Goal: Task Accomplishment & Management: Manage account settings

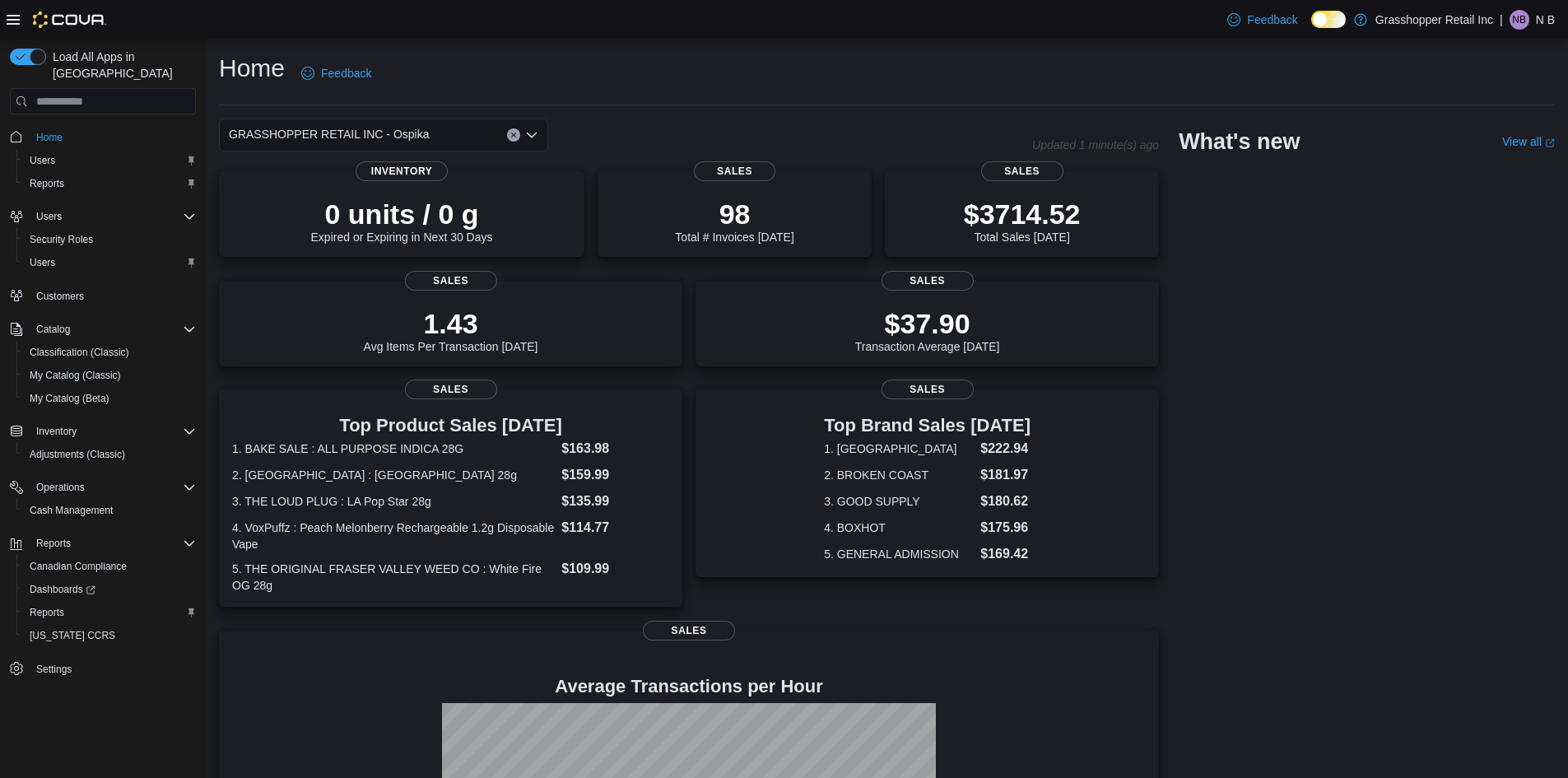
click at [531, 132] on icon "Open list of options" at bounding box center [532, 135] width 13 height 13
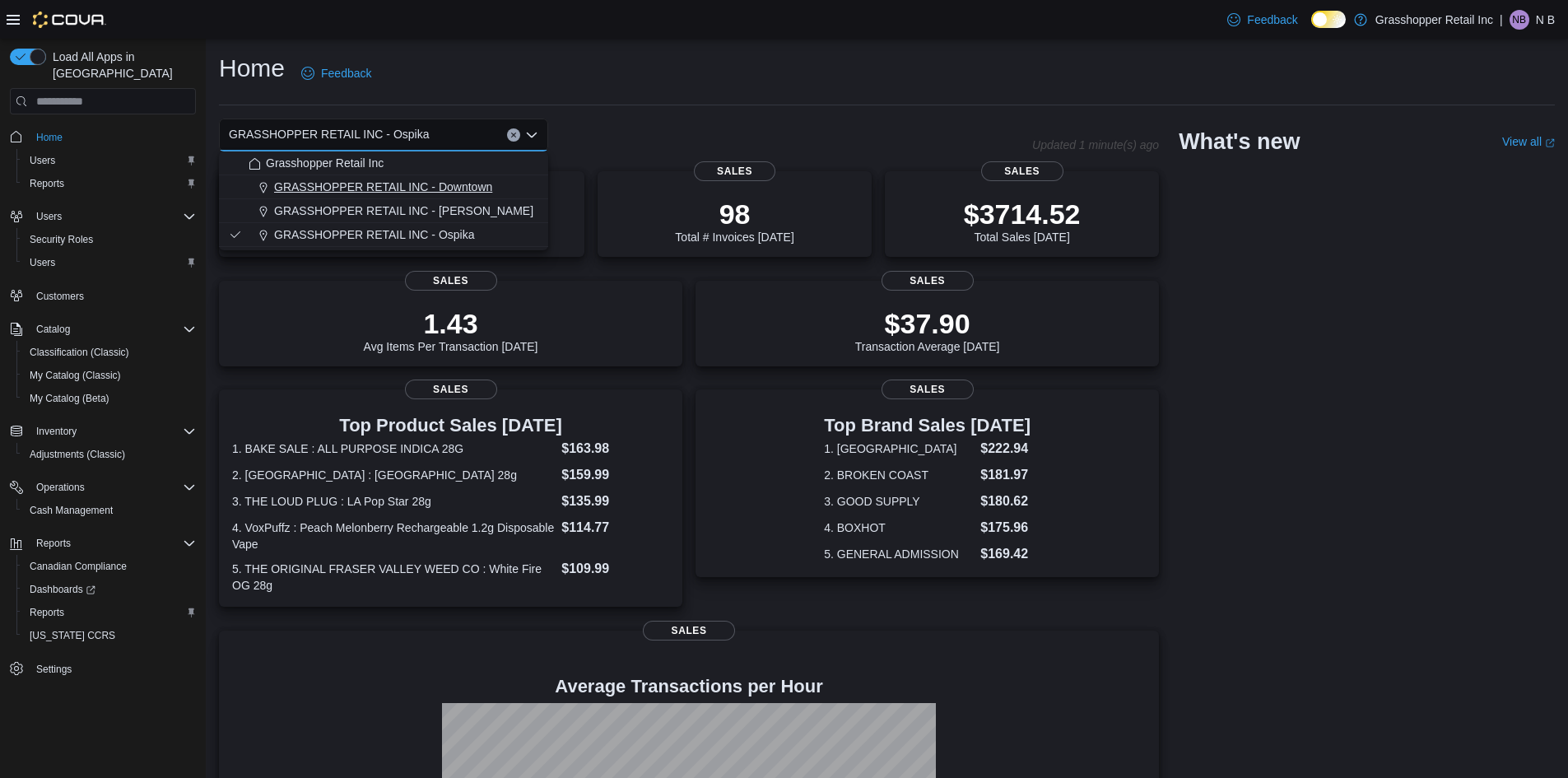
click at [476, 183] on span "GRASSHOPPER RETAIL INC - Downtown" at bounding box center [383, 187] width 218 height 17
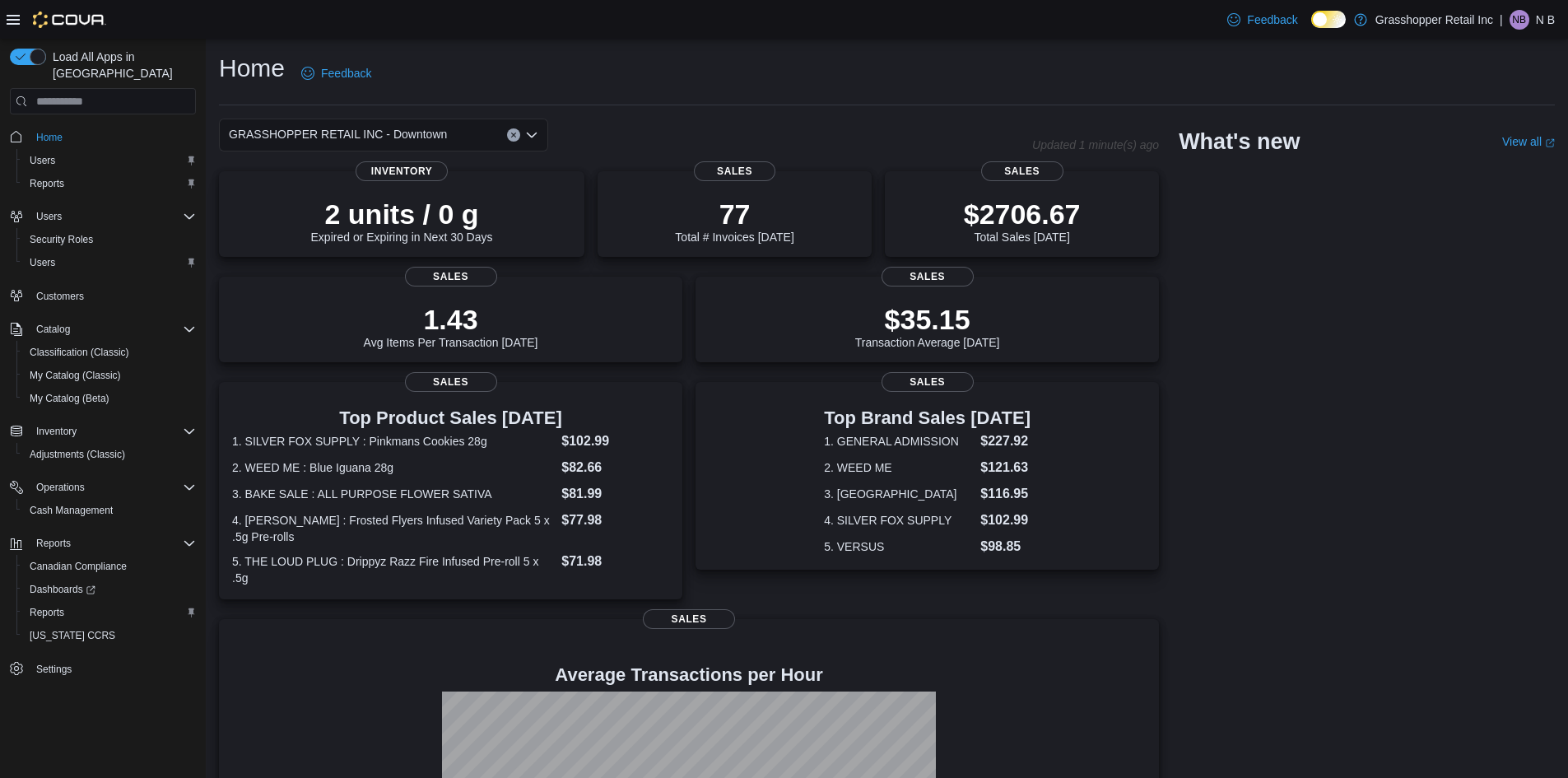
click at [534, 133] on icon "Open list of options" at bounding box center [532, 135] width 13 height 13
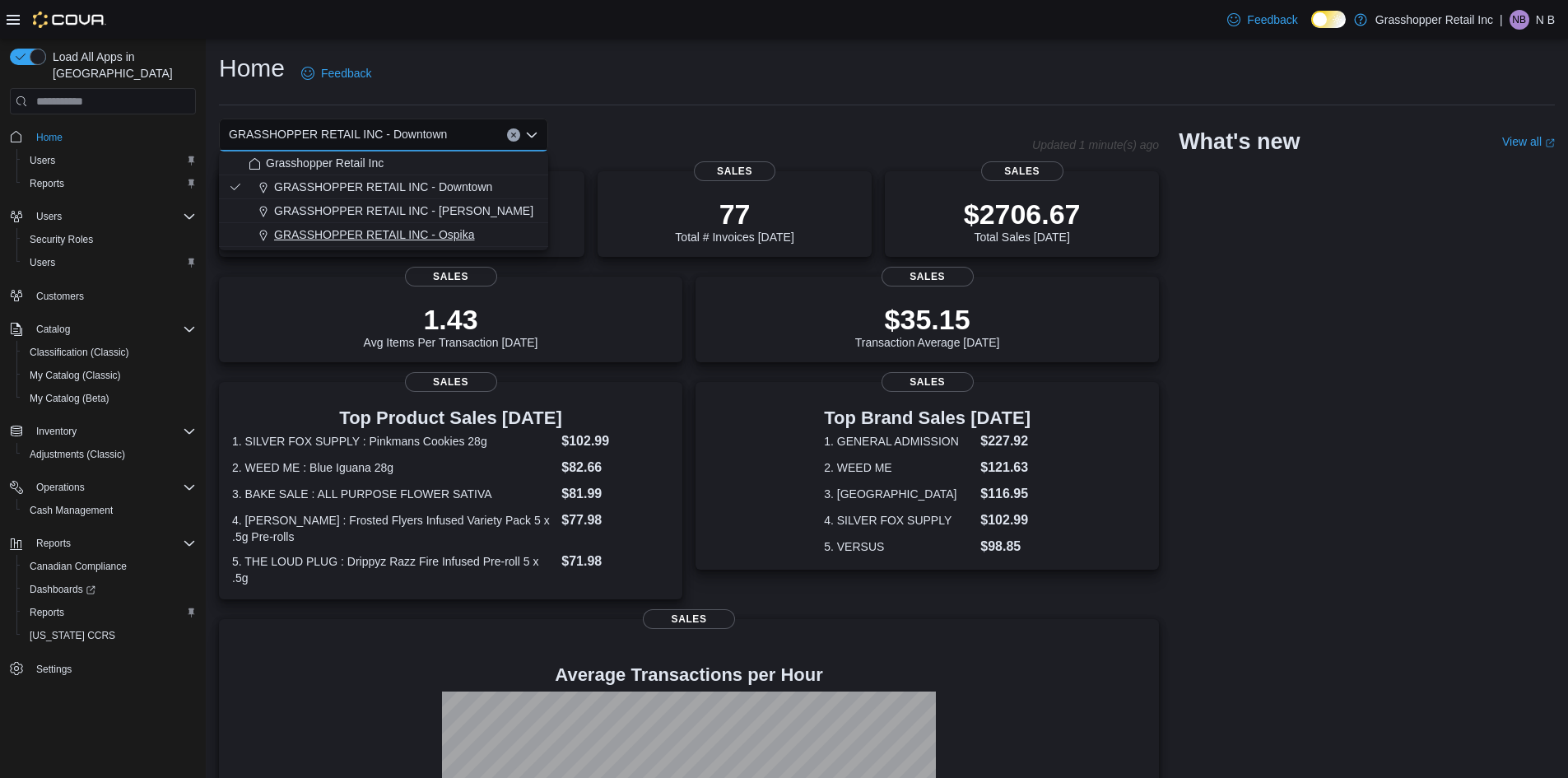
click at [464, 226] on button "GRASSHOPPER RETAIL INC - Ospika" at bounding box center [384, 235] width 329 height 24
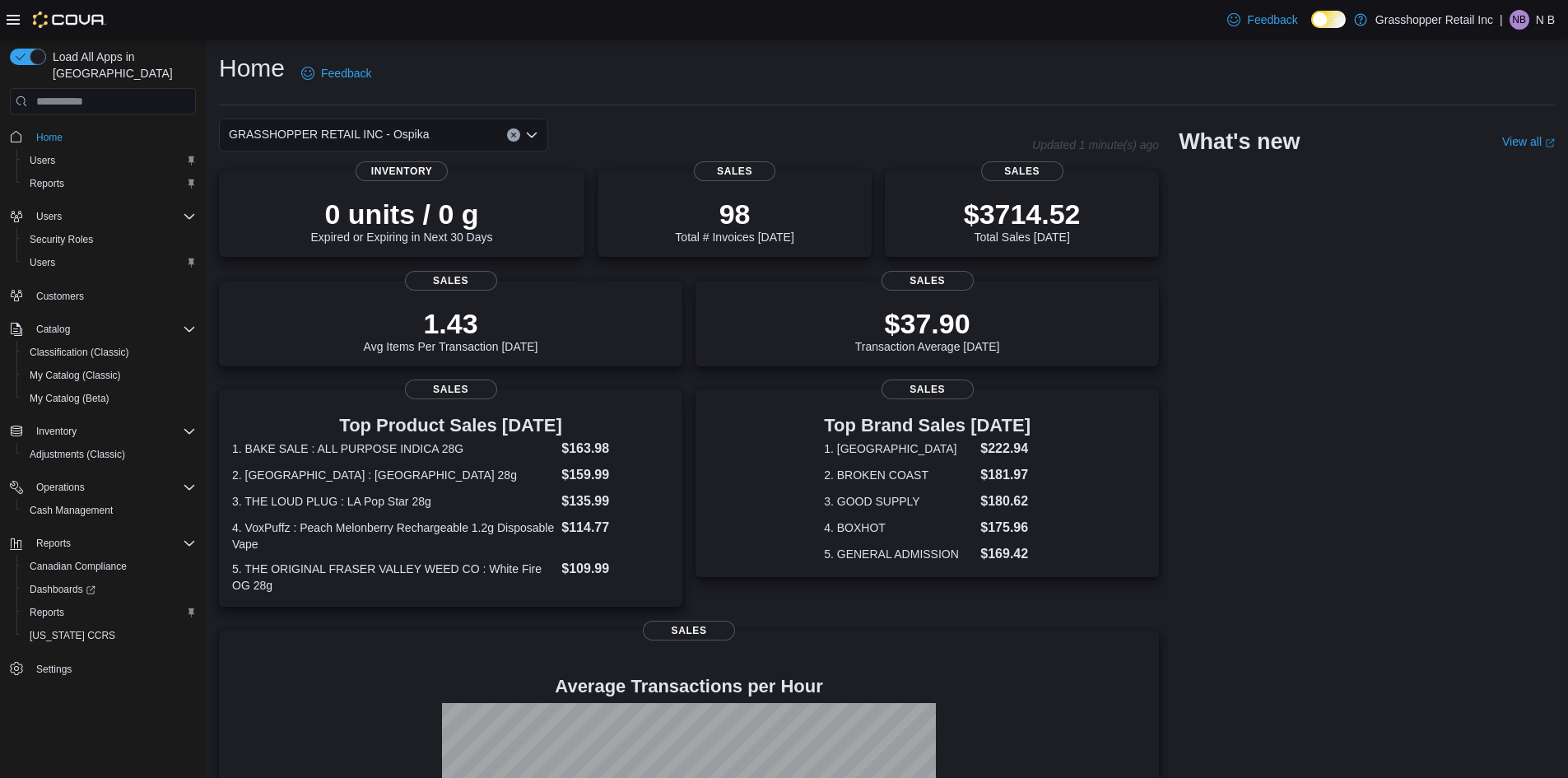
click at [536, 131] on icon "Open list of options" at bounding box center [532, 135] width 13 height 13
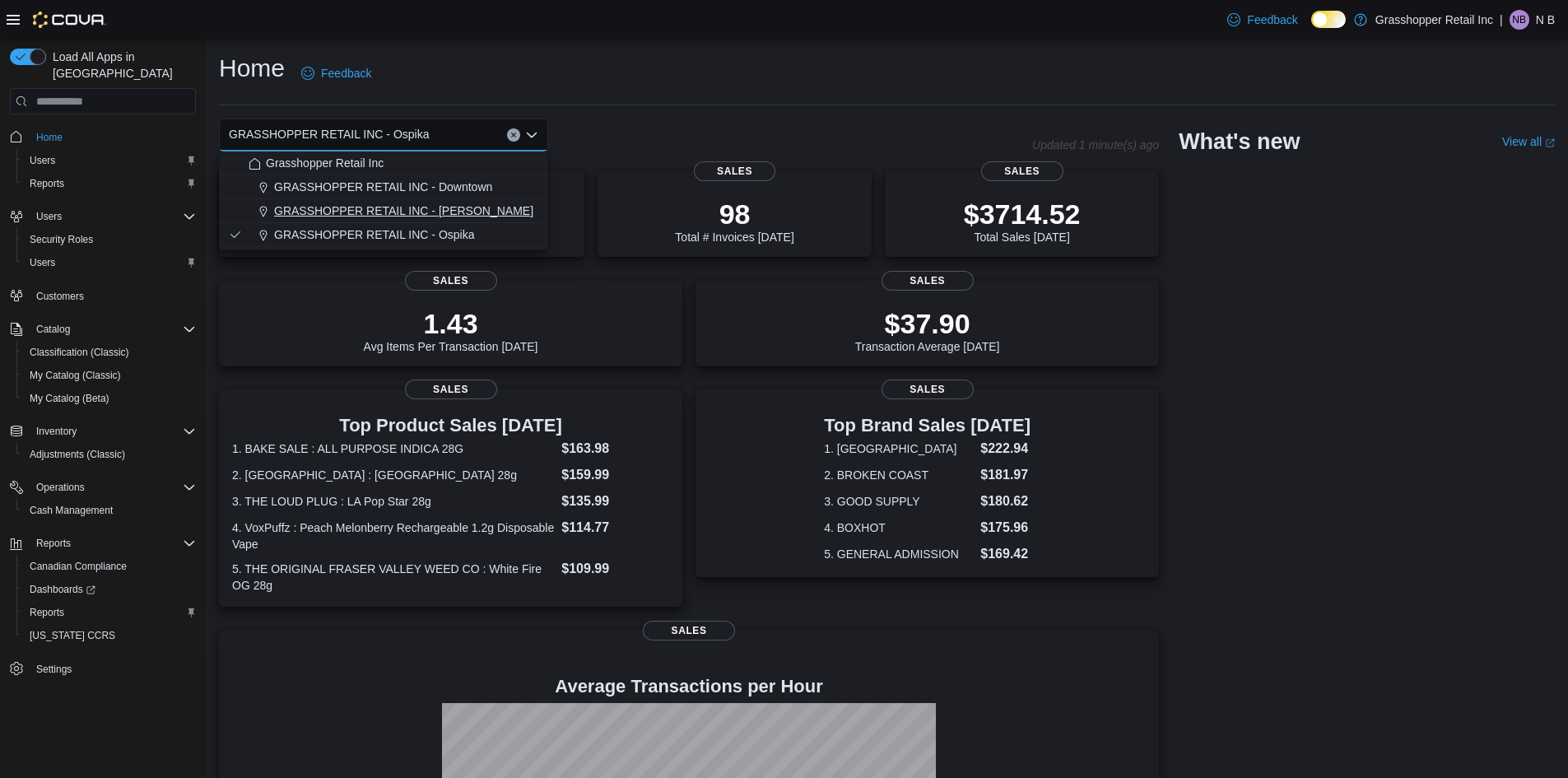
click at [474, 210] on div "GRASSHOPPER RETAIL INC - [PERSON_NAME]" at bounding box center [393, 211] width 290 height 17
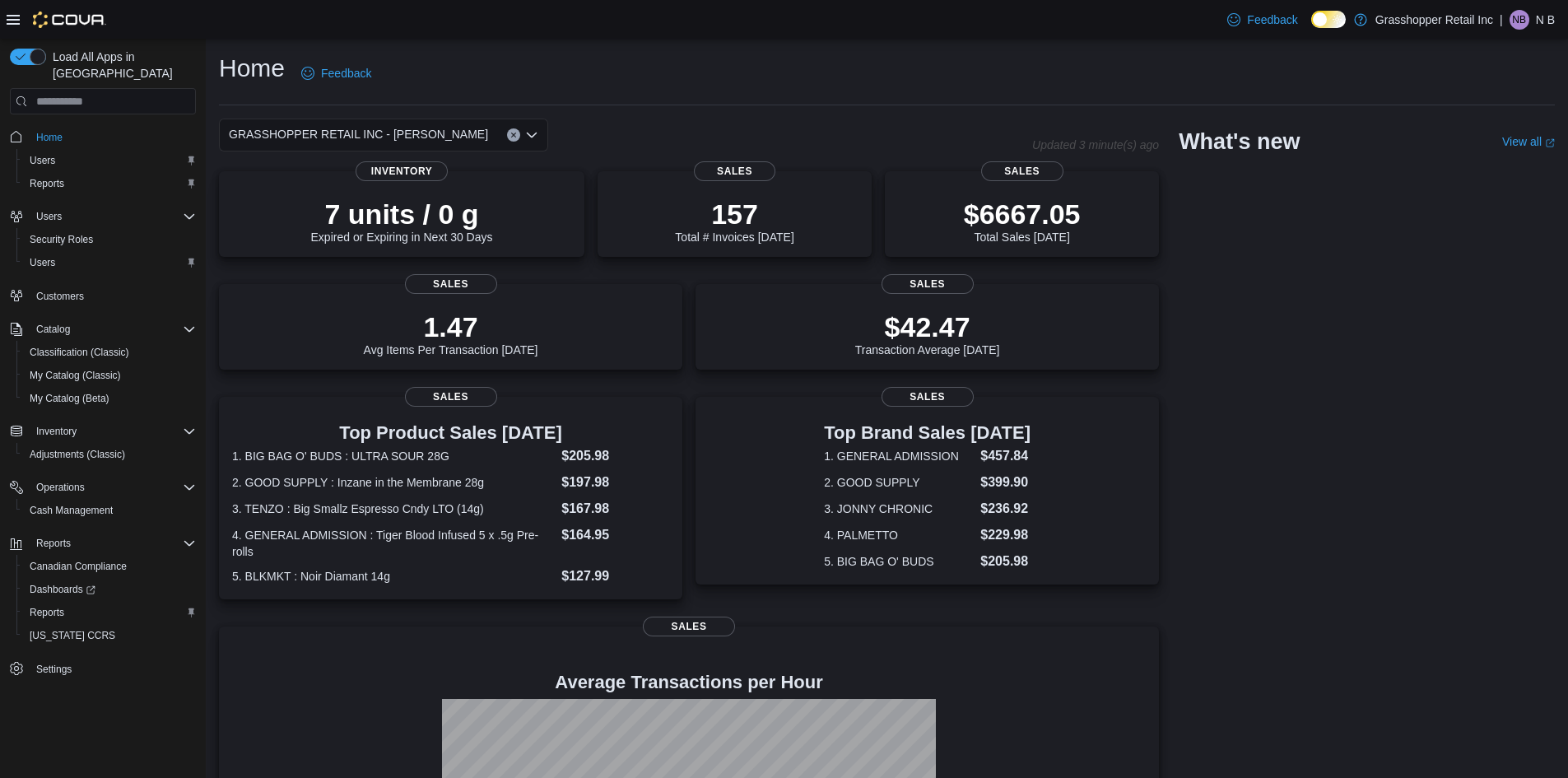
click at [524, 136] on div "GRASSHOPPER RETAIL INC - [PERSON_NAME]" at bounding box center [384, 135] width 329 height 33
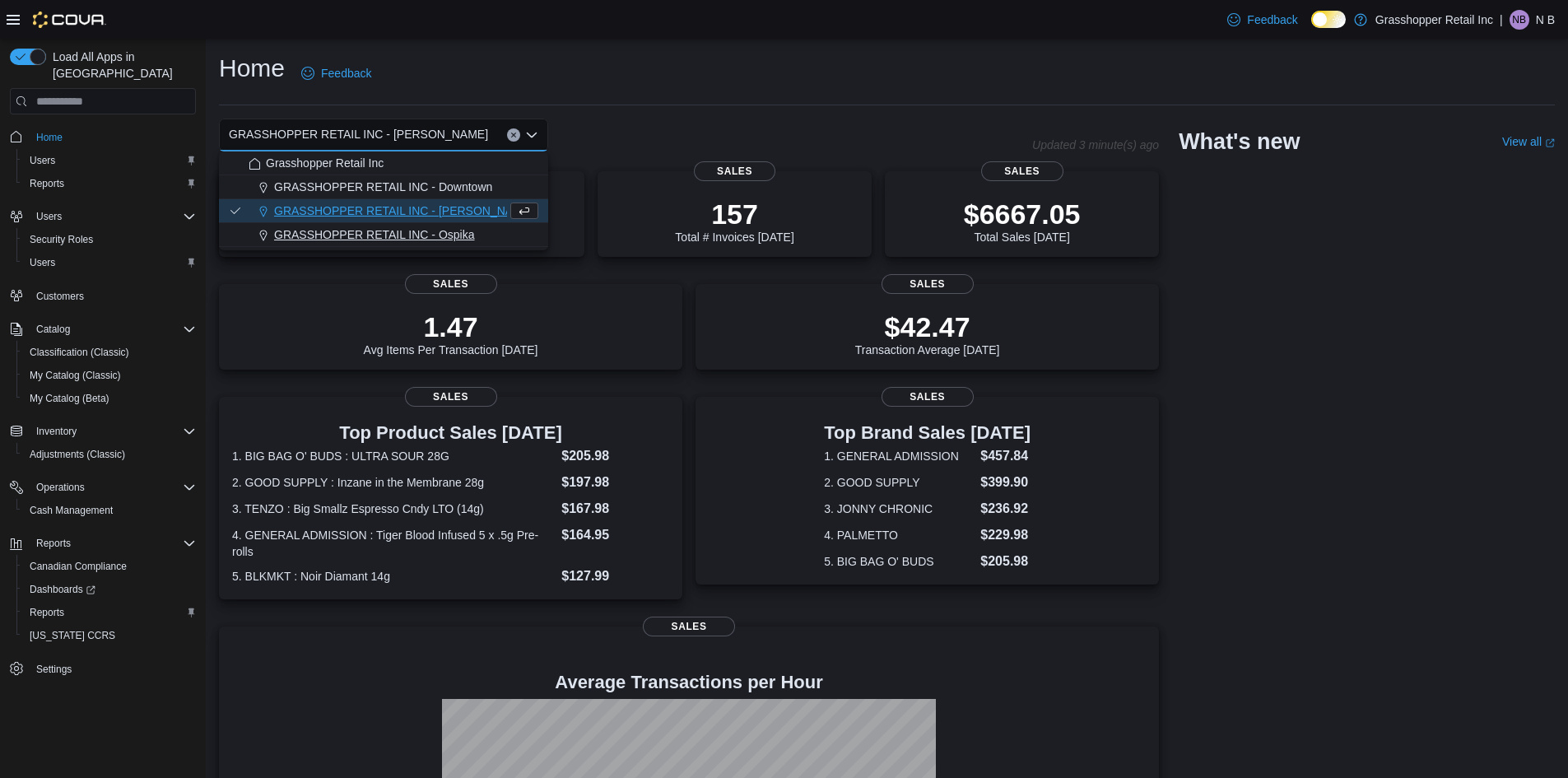
click at [479, 238] on div "GRASSHOPPER RETAIL INC - Ospika" at bounding box center [393, 235] width 290 height 17
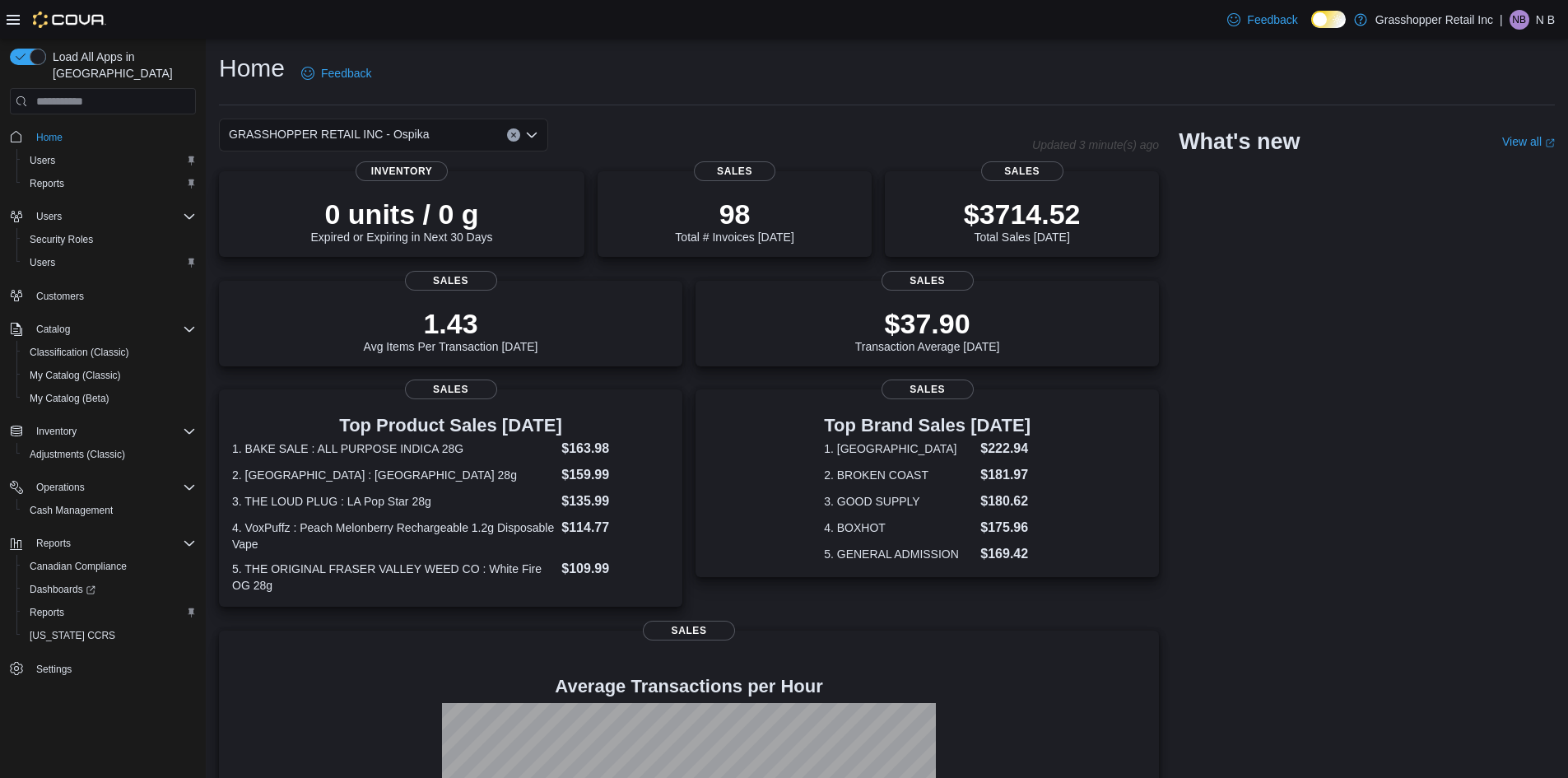
click at [535, 137] on icon "Open list of options" at bounding box center [532, 135] width 13 height 13
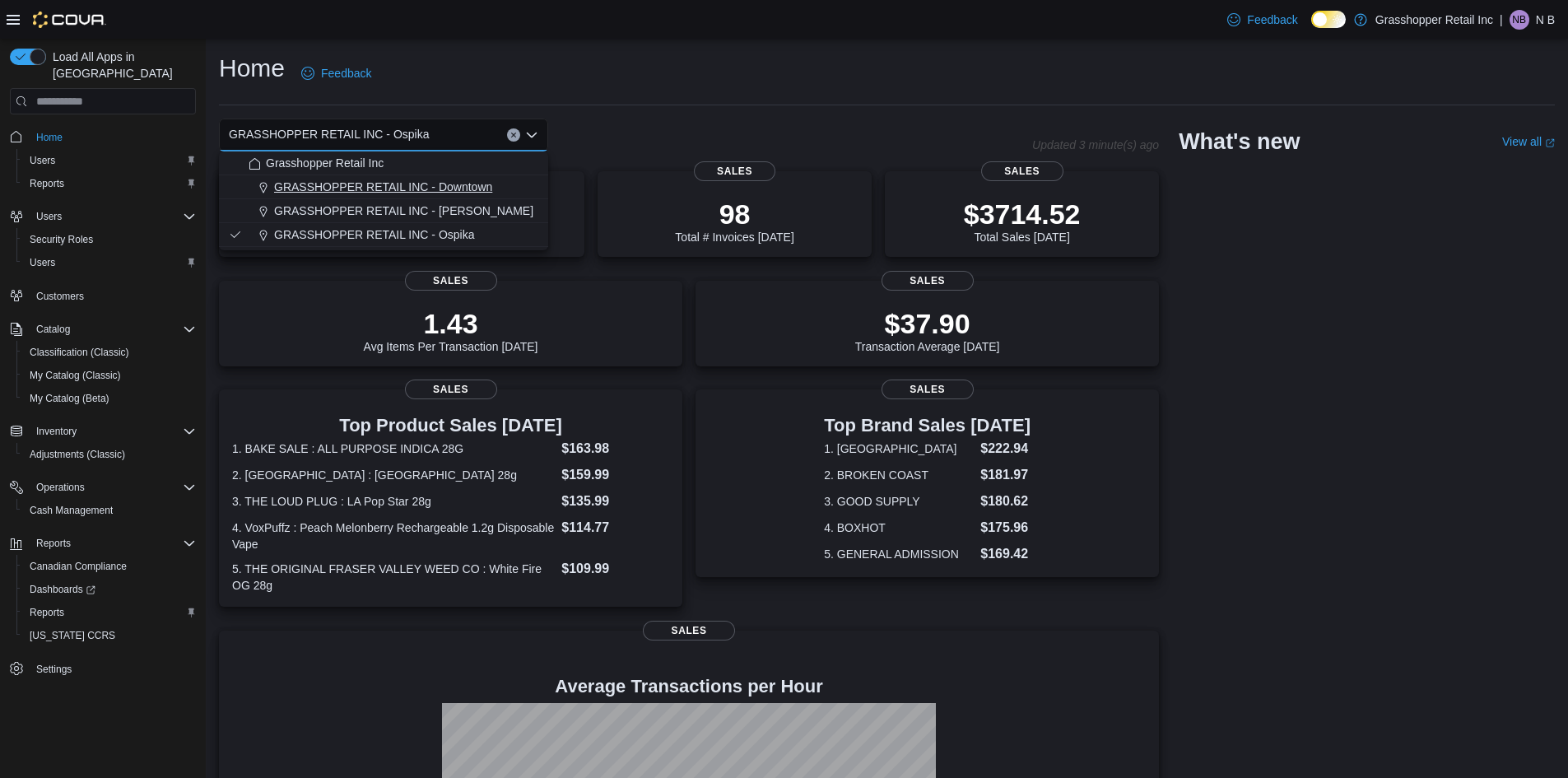
click at [514, 192] on div "GRASSHOPPER RETAIL INC - Downtown" at bounding box center [393, 187] width 290 height 17
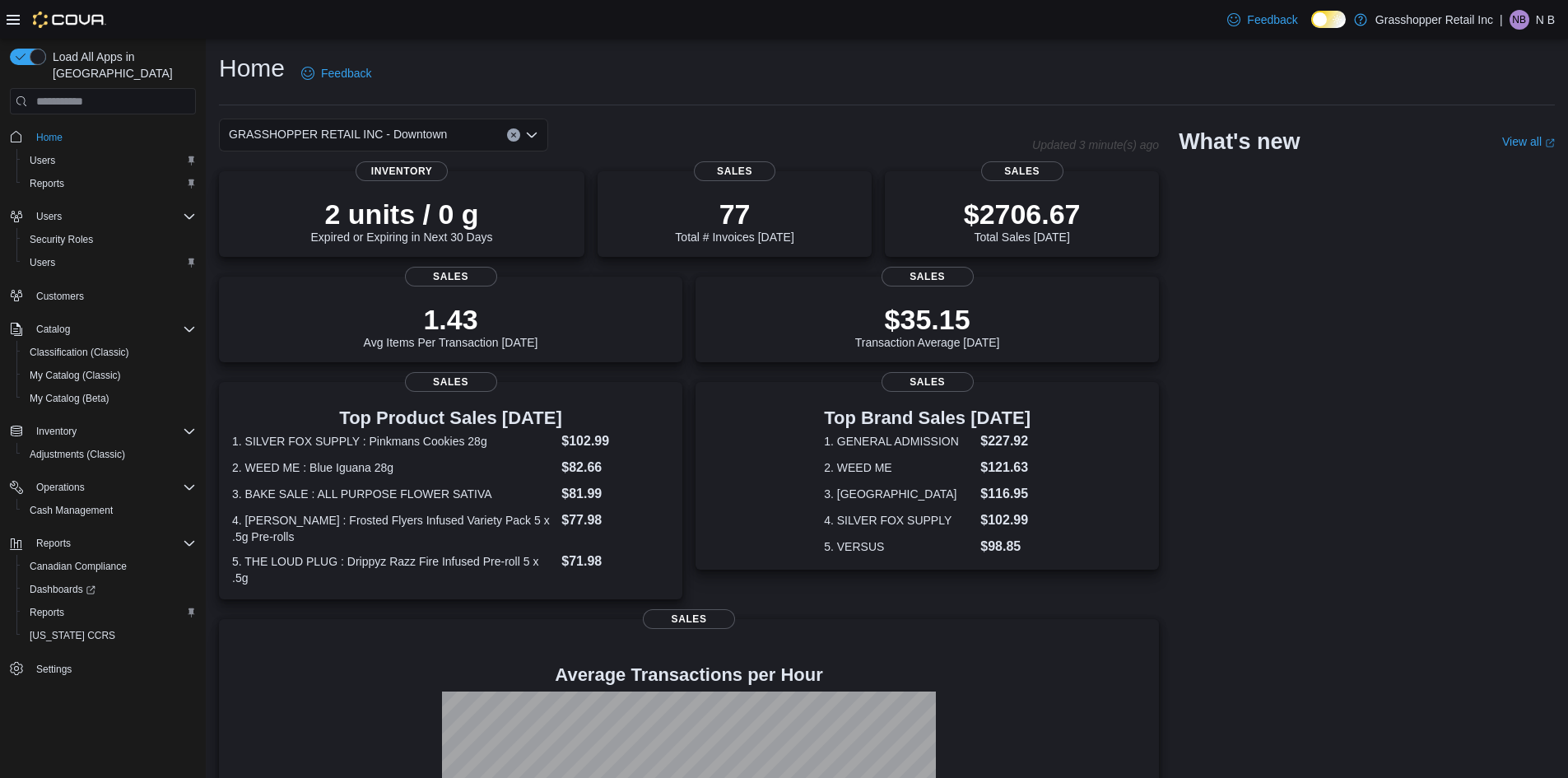
click at [537, 137] on icon "Open list of options" at bounding box center [532, 135] width 13 height 13
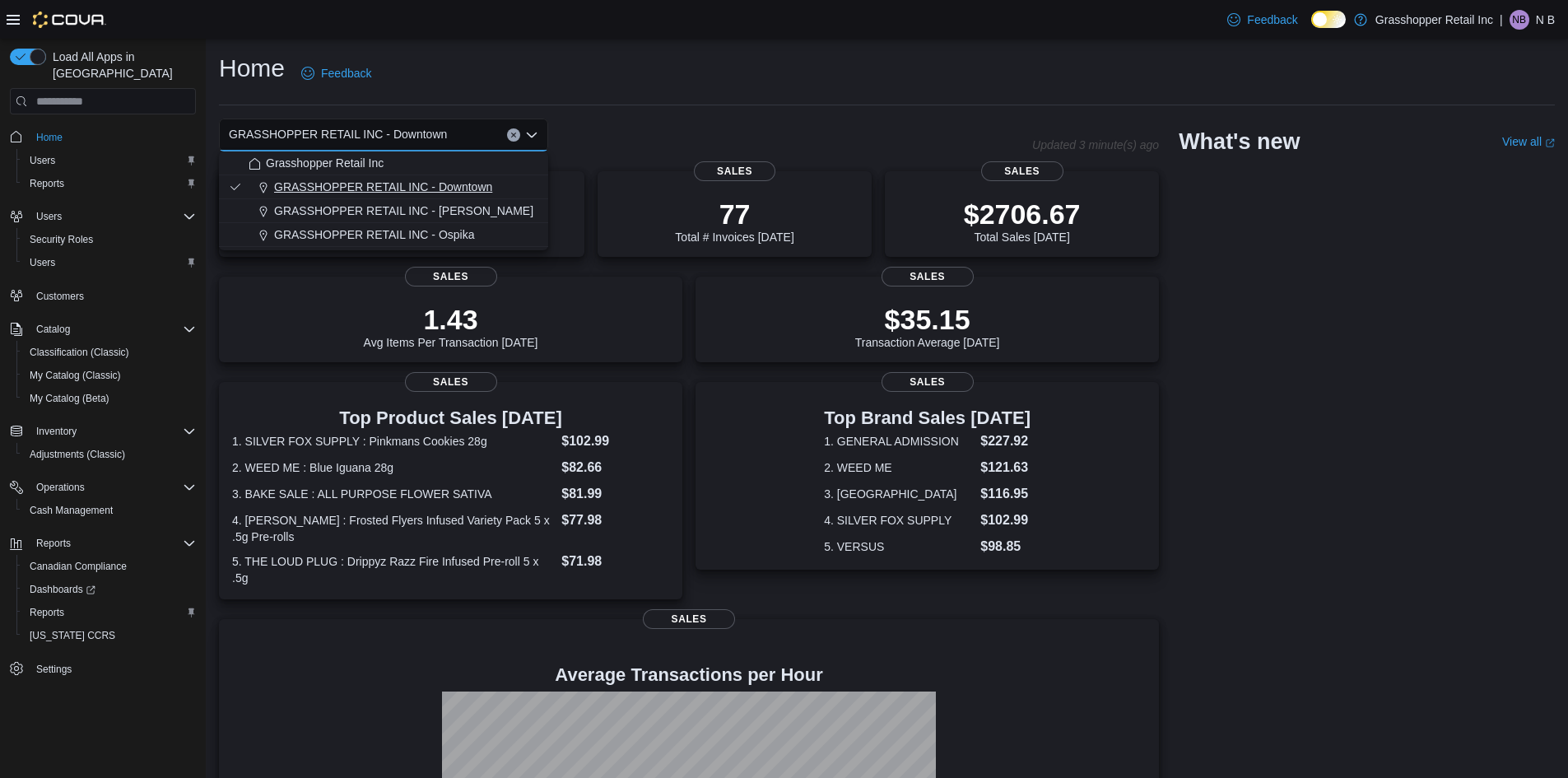
click at [459, 188] on span "GRASSHOPPER RETAIL INC - Downtown" at bounding box center [383, 187] width 218 height 17
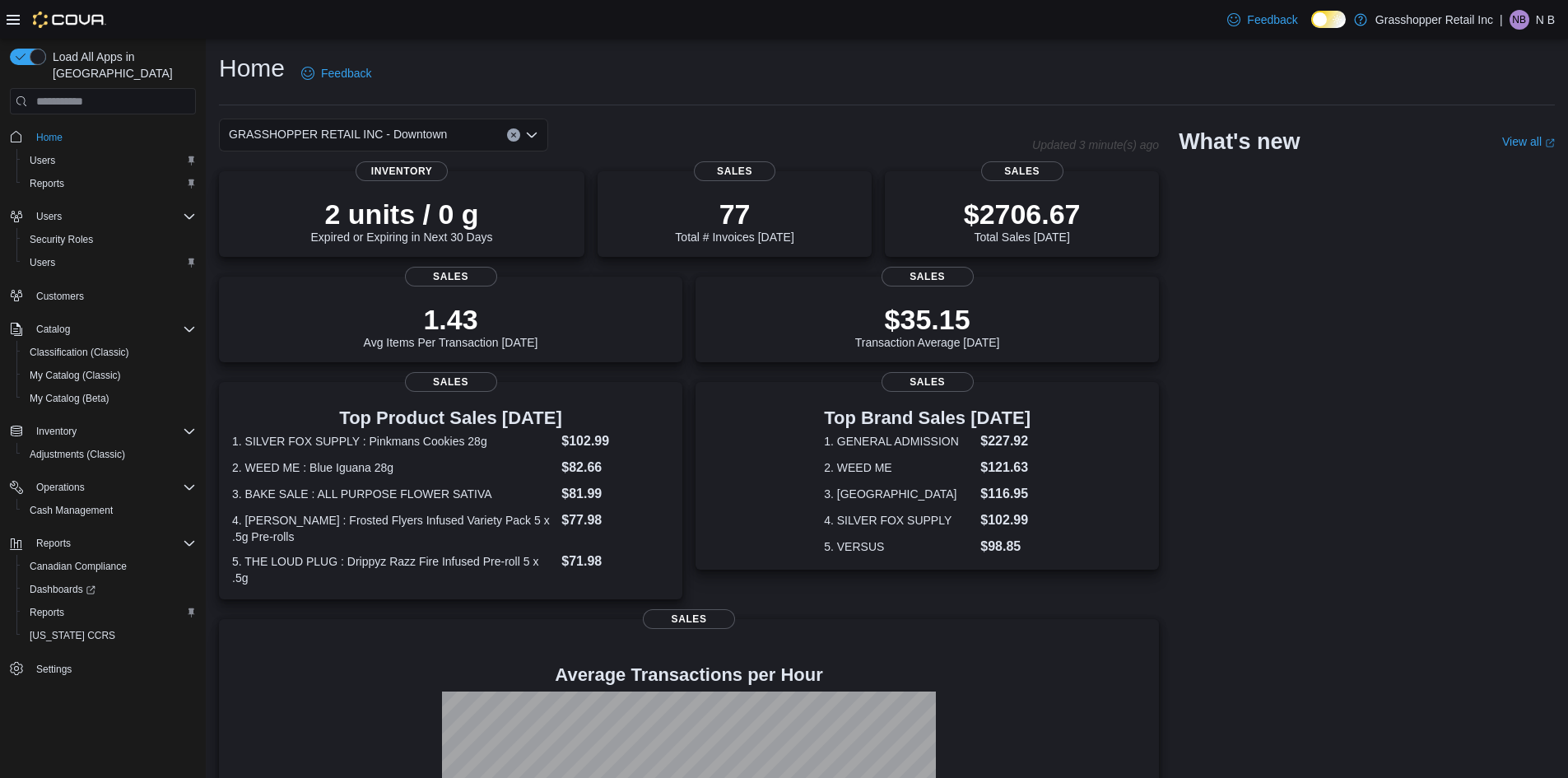
click at [530, 129] on icon "Open list of options" at bounding box center [532, 135] width 13 height 13
drag, startPoint x: 487, startPoint y: 12, endPoint x: 705, endPoint y: 137, distance: 251.3
click at [705, 137] on div "GRASSHOPPER RETAIL INC - Downtown" at bounding box center [626, 135] width 813 height 33
click at [97, 504] on span "Cash Management" at bounding box center [71, 510] width 83 height 13
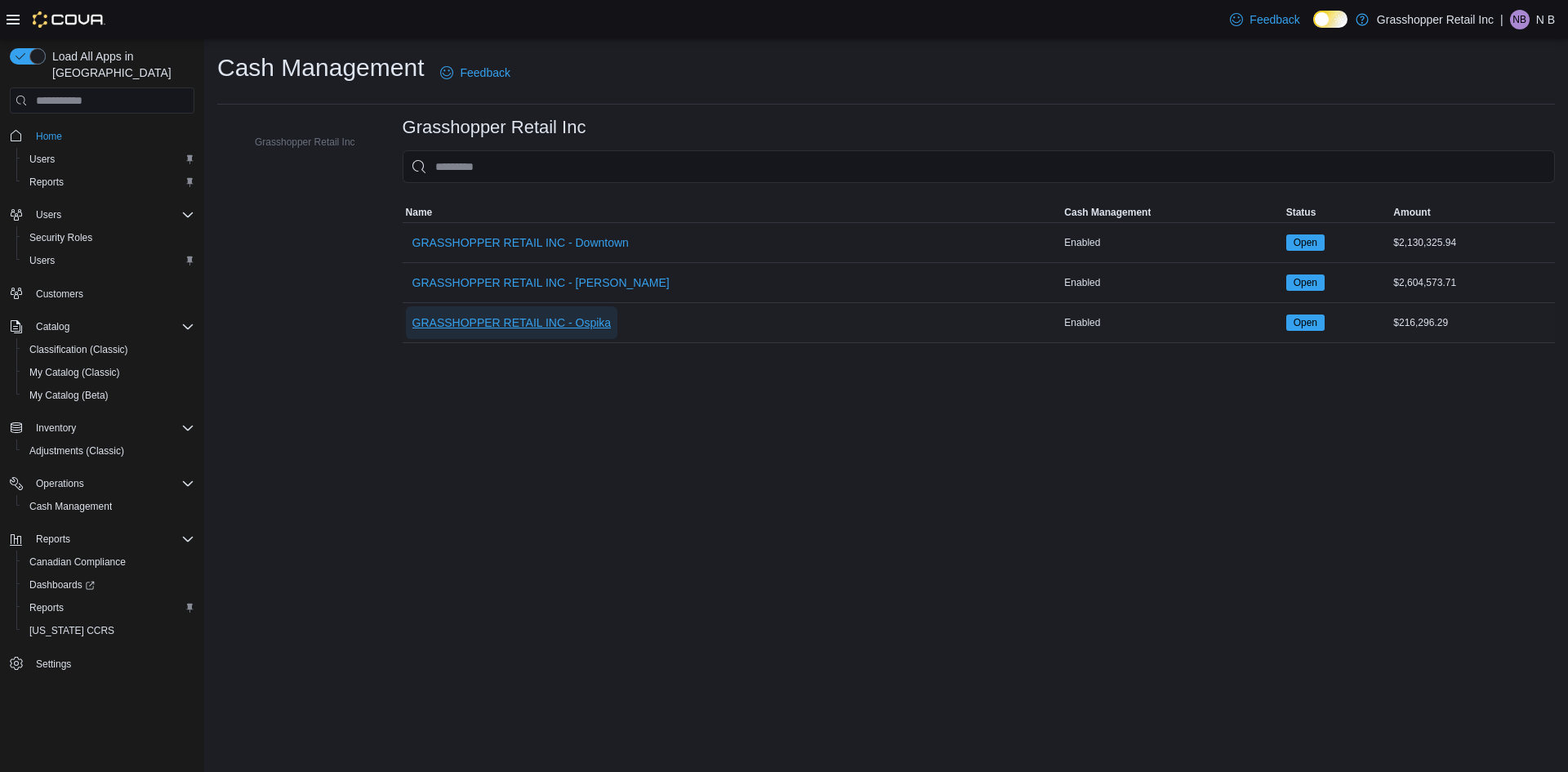
click at [584, 329] on span "GRASSHOPPER RETAIL INC - Ospika" at bounding box center [512, 323] width 199 height 16
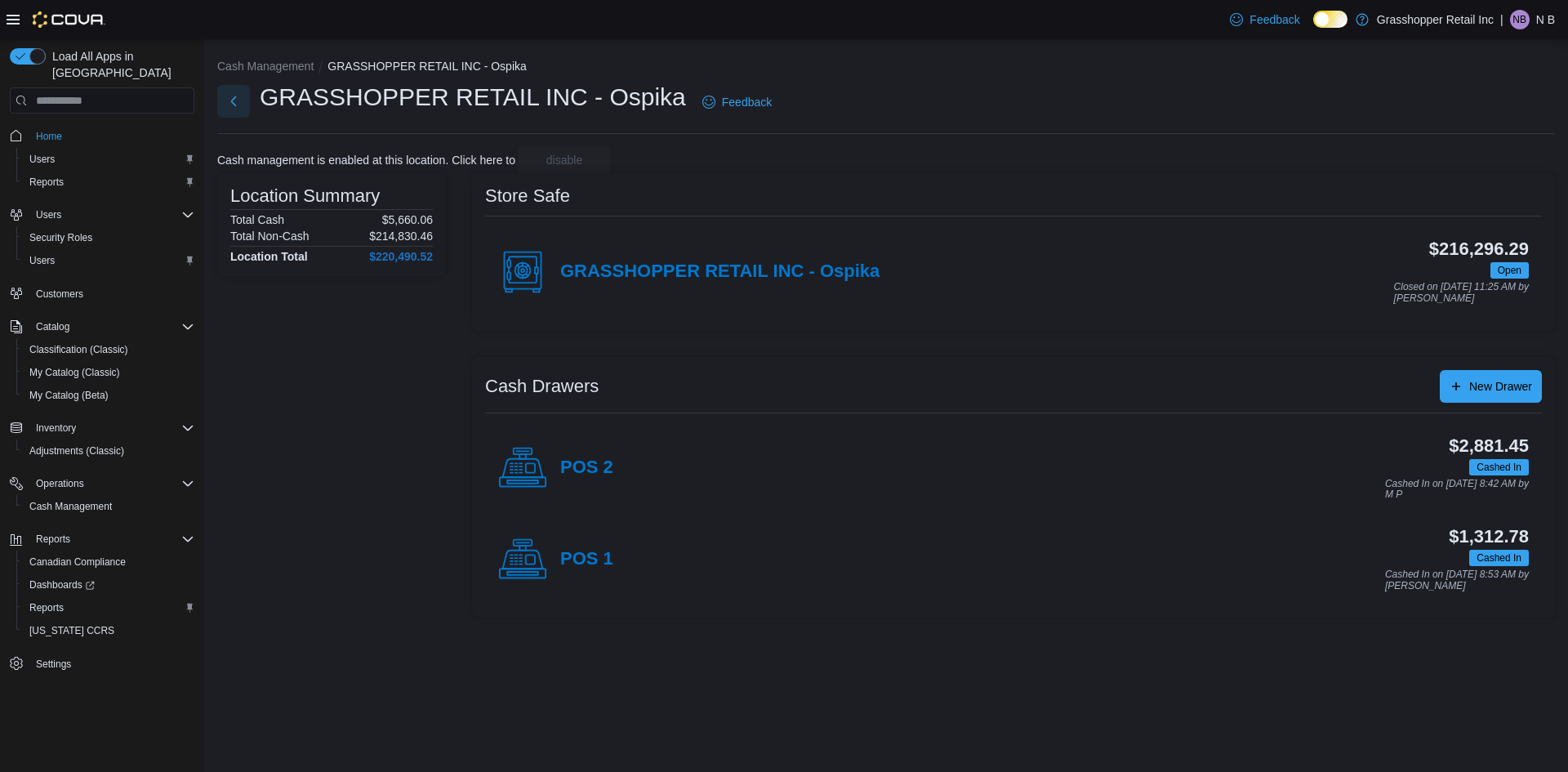
click at [233, 99] on button "Next" at bounding box center [234, 101] width 33 height 33
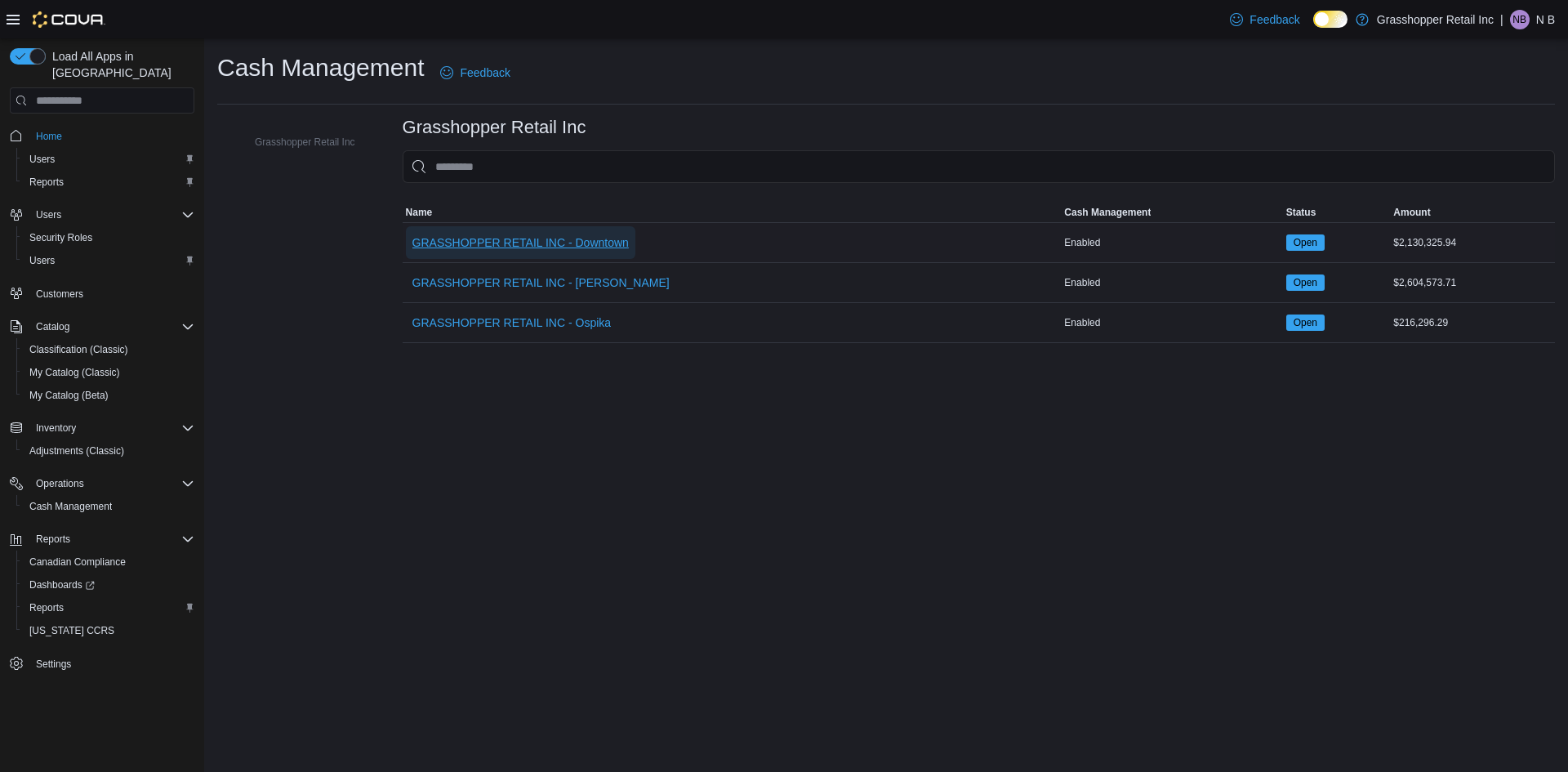
click at [615, 246] on span "GRASSHOPPER RETAIL INC - Downtown" at bounding box center [521, 243] width 216 height 16
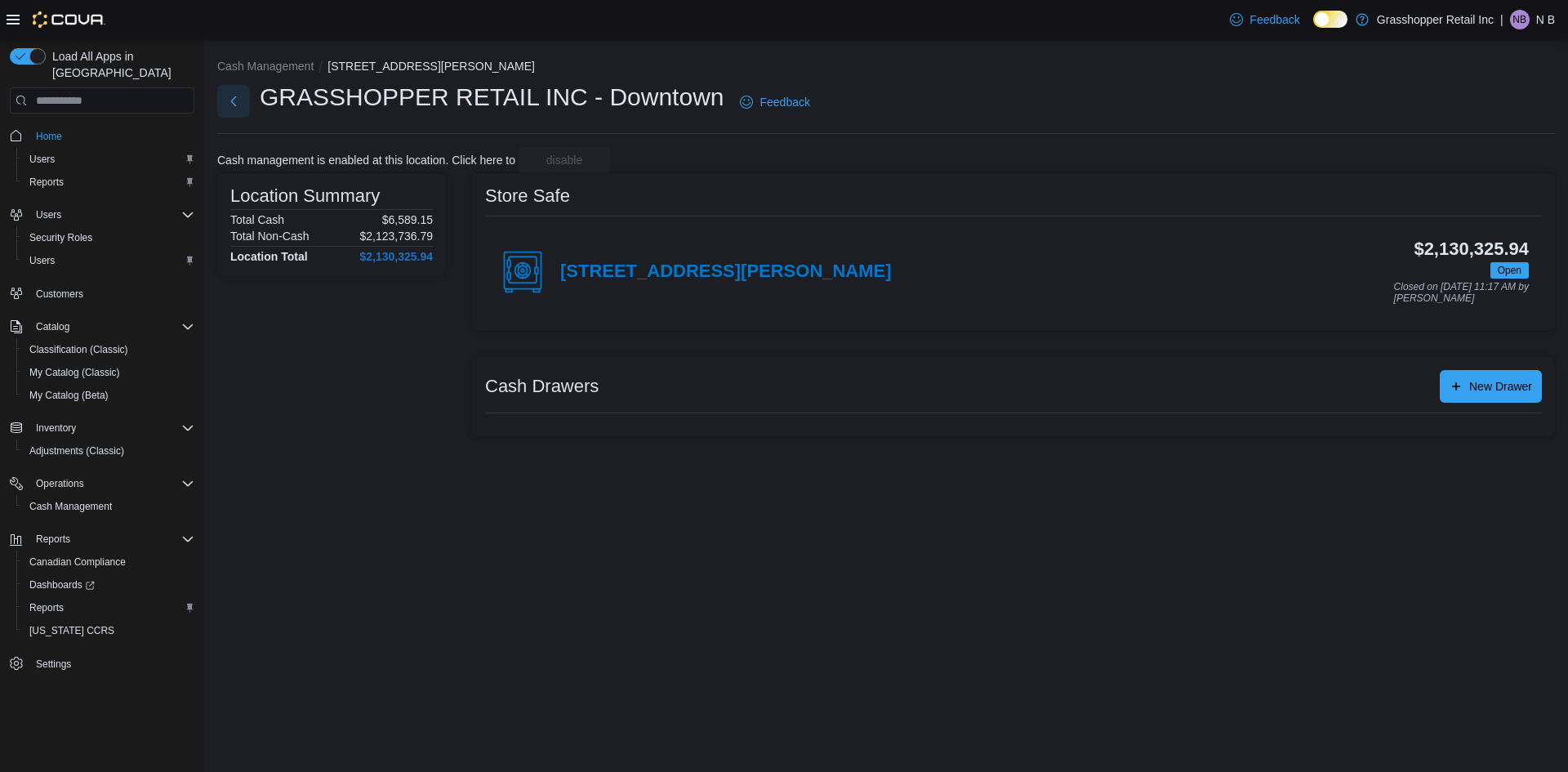
click at [237, 107] on button "Next" at bounding box center [234, 101] width 33 height 33
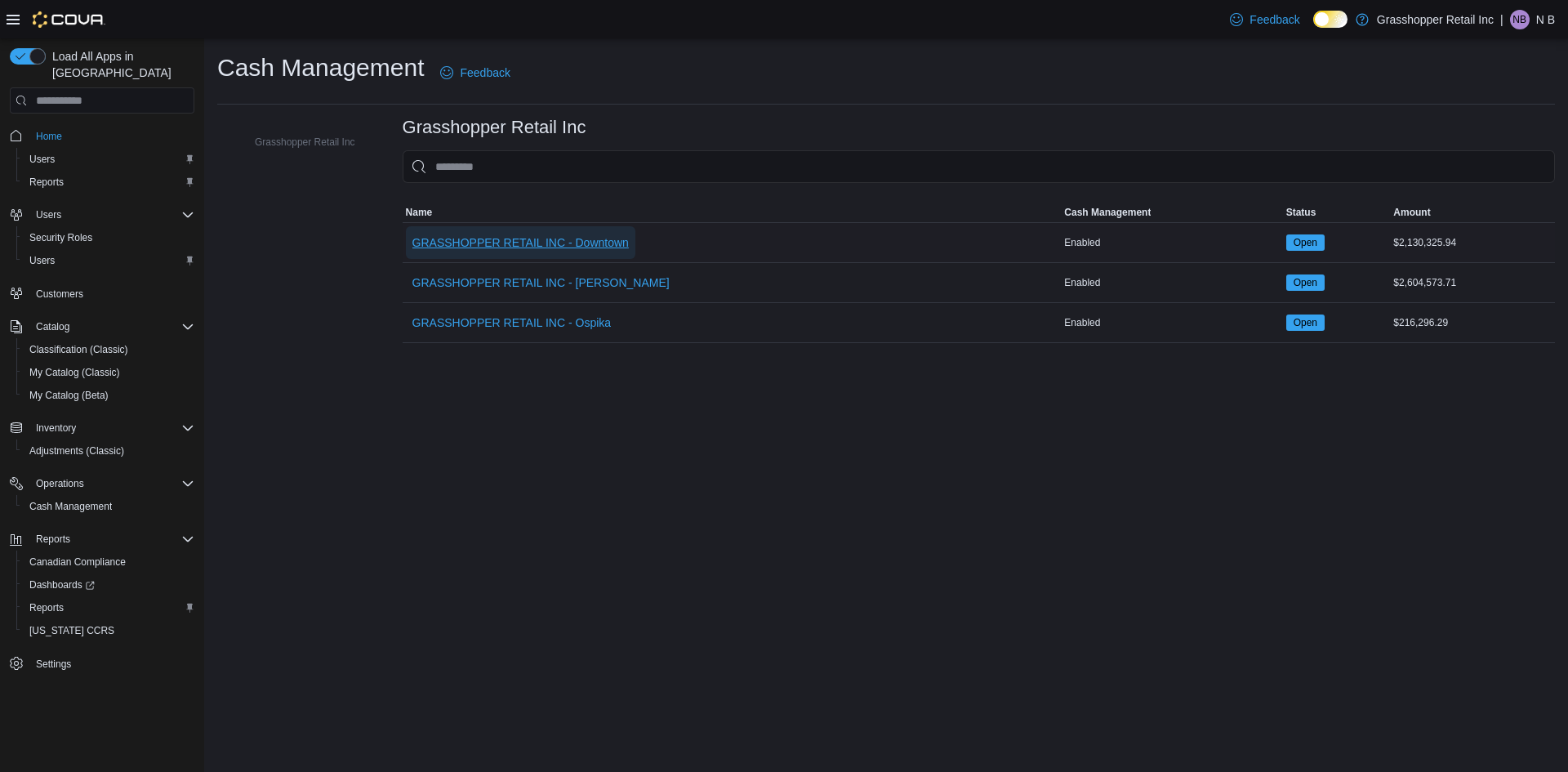
click at [582, 234] on span "GRASSHOPPER RETAIL INC - Downtown" at bounding box center [521, 243] width 216 height 33
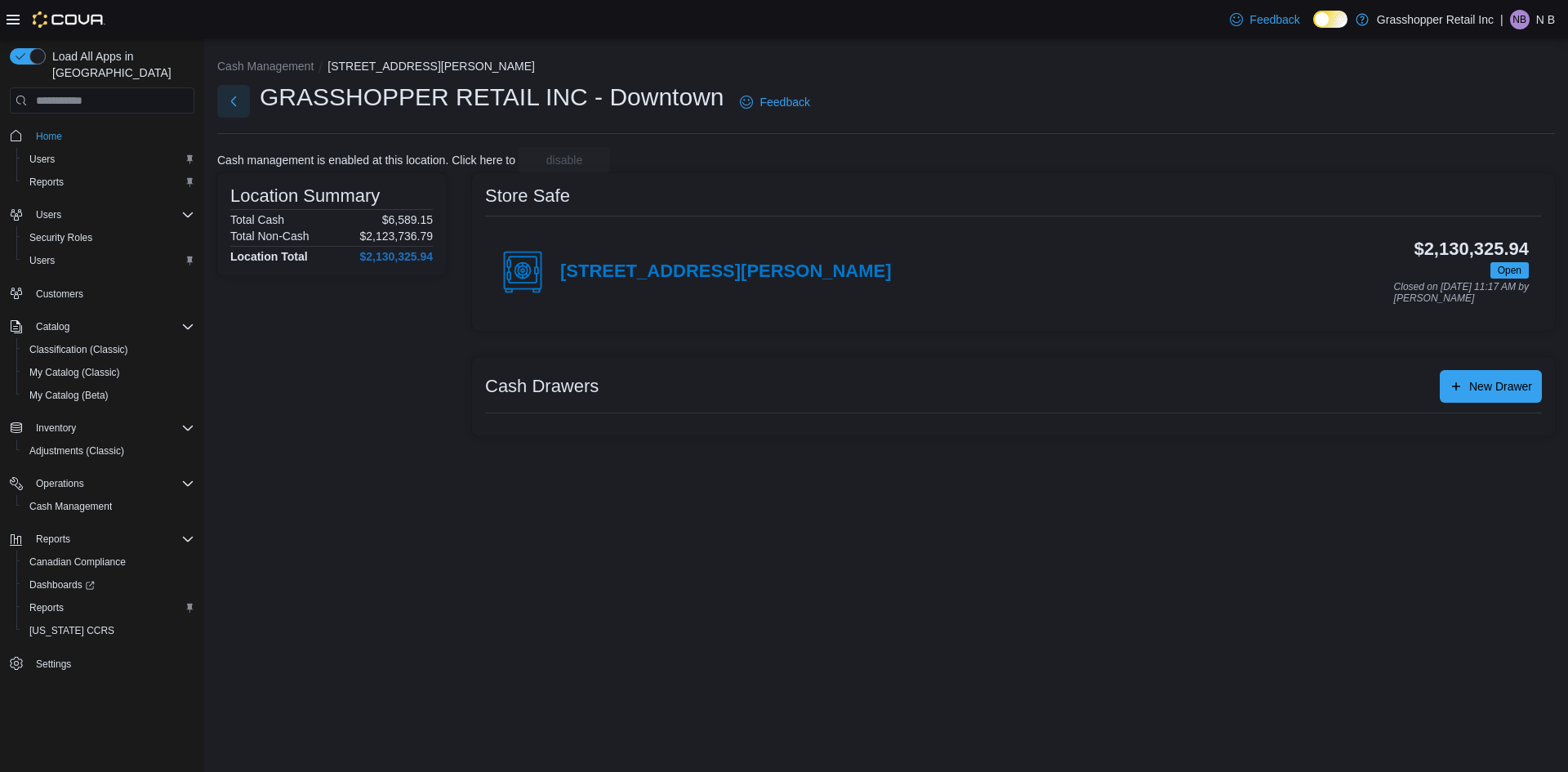
click at [225, 107] on button "Next" at bounding box center [234, 101] width 33 height 33
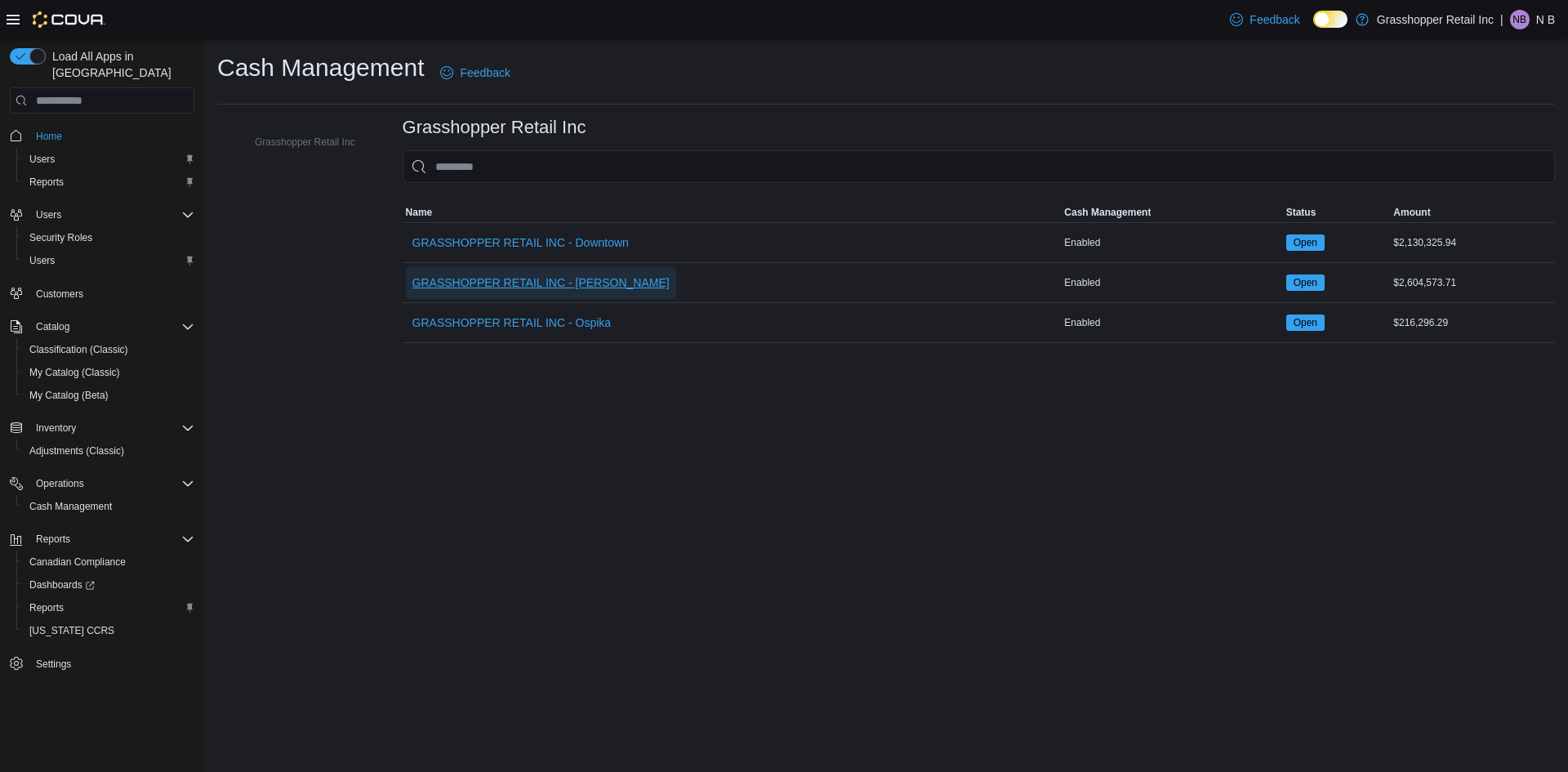
click at [482, 291] on span "GRASSHOPPER RETAIL INC - [PERSON_NAME]" at bounding box center [542, 282] width 258 height 16
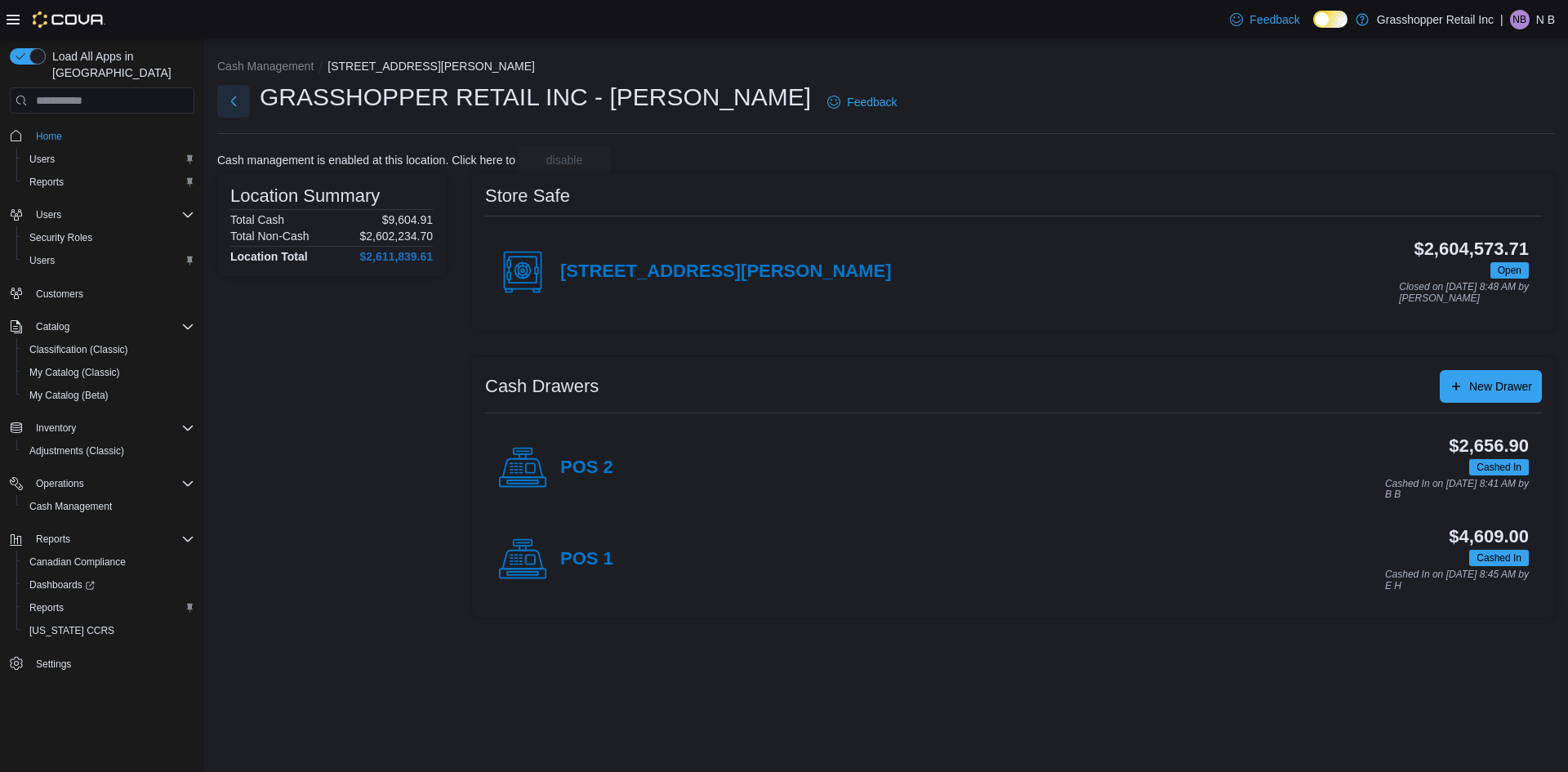
click at [225, 108] on button "Next" at bounding box center [234, 101] width 33 height 33
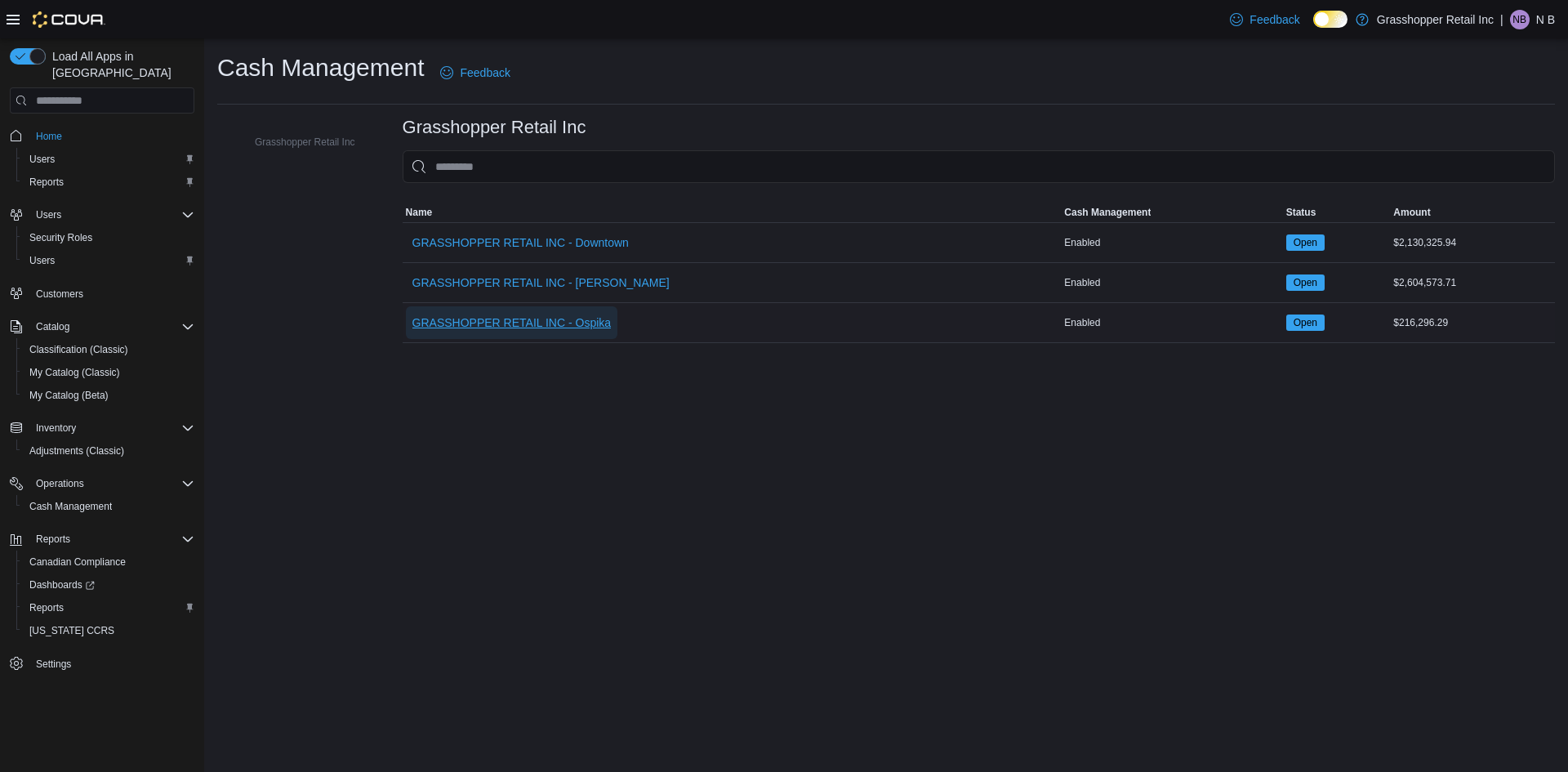
click at [488, 312] on span "GRASSHOPPER RETAIL INC - Ospika" at bounding box center [512, 323] width 199 height 33
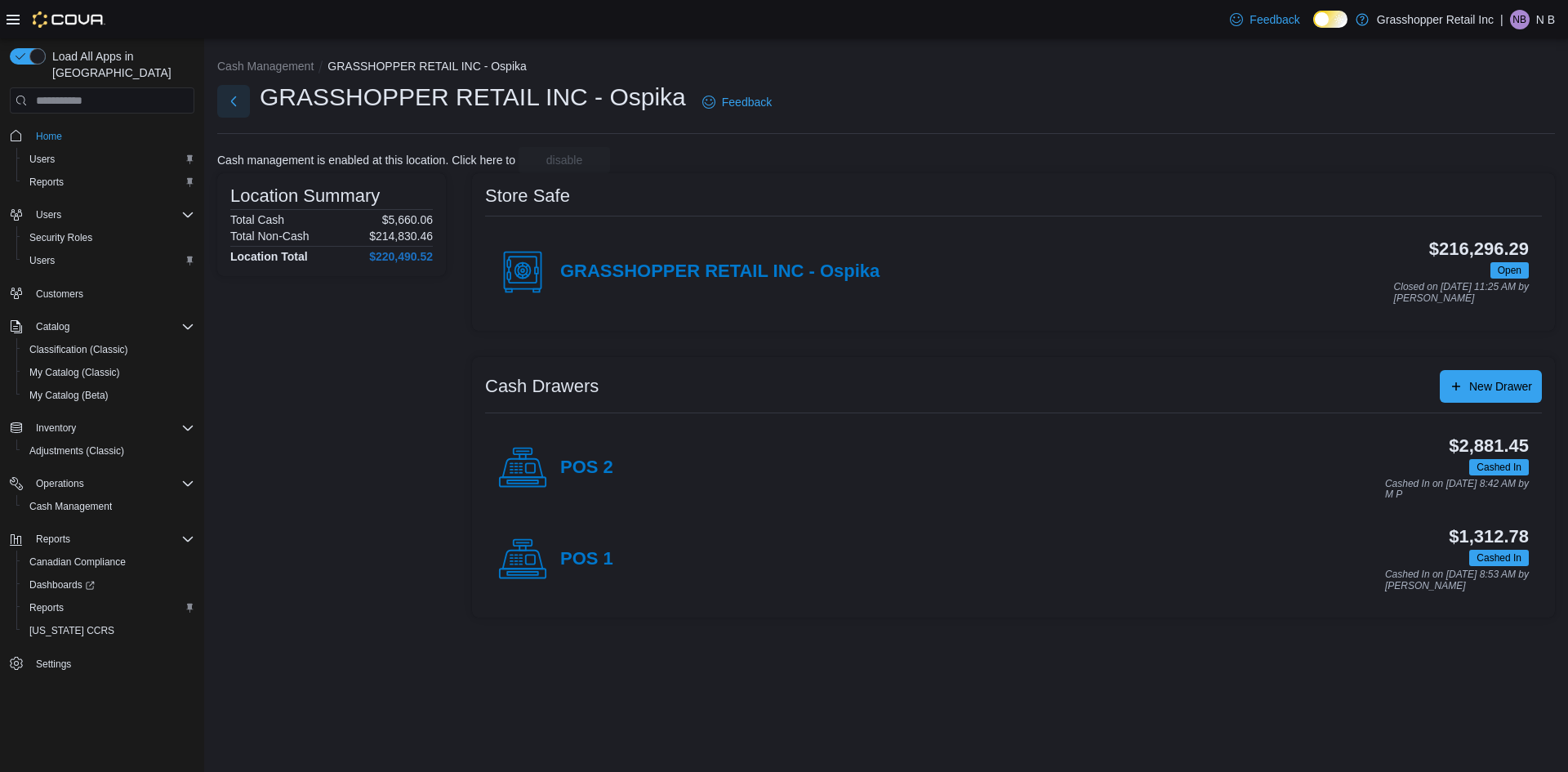
click at [240, 106] on button "Next" at bounding box center [234, 101] width 33 height 33
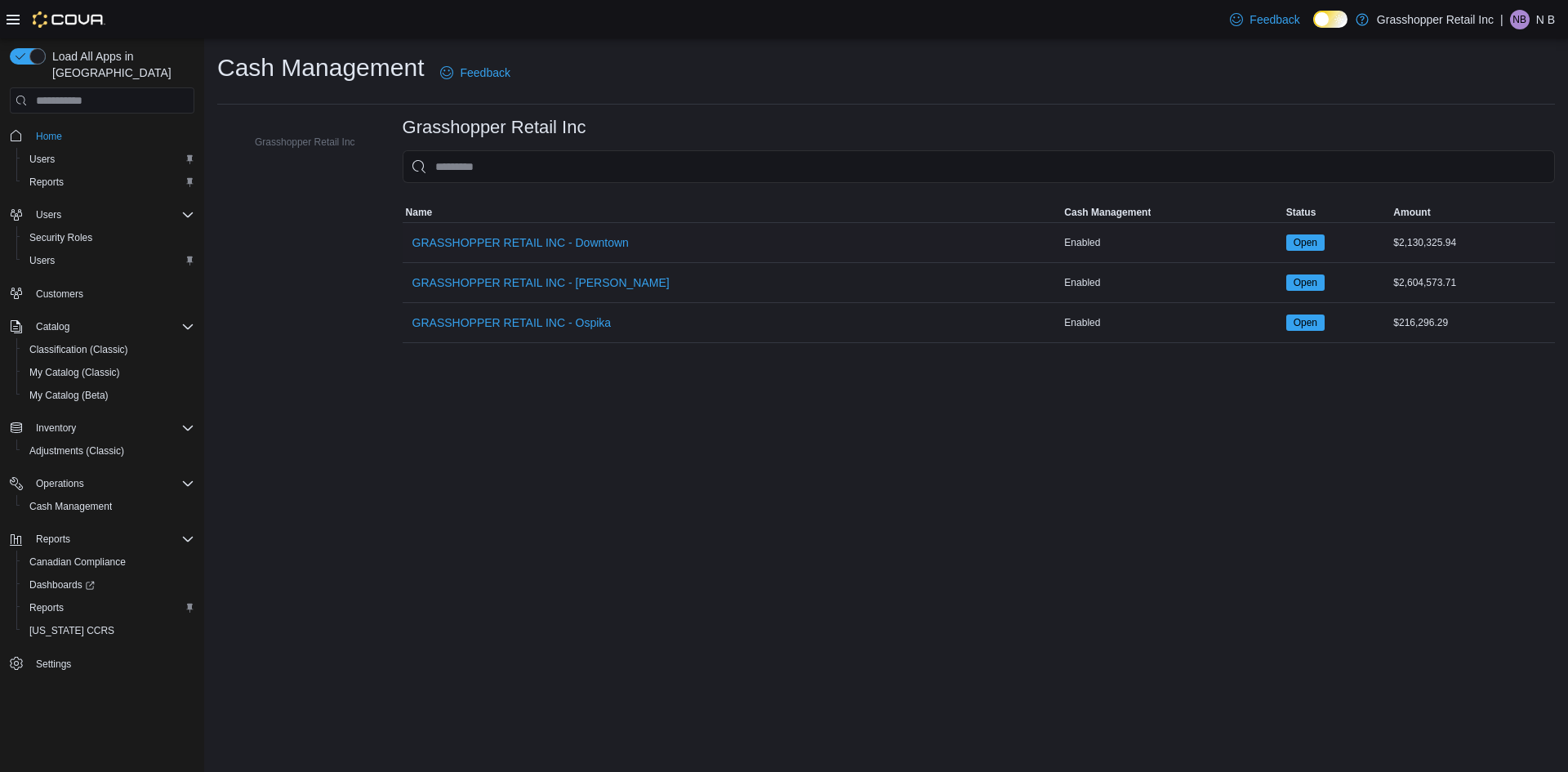
click at [437, 259] on div "GRASSHOPPER RETAIL INC - Downtown" at bounding box center [732, 242] width 659 height 39
click at [444, 251] on span "GRASSHOPPER RETAIL INC - Downtown" at bounding box center [521, 243] width 216 height 16
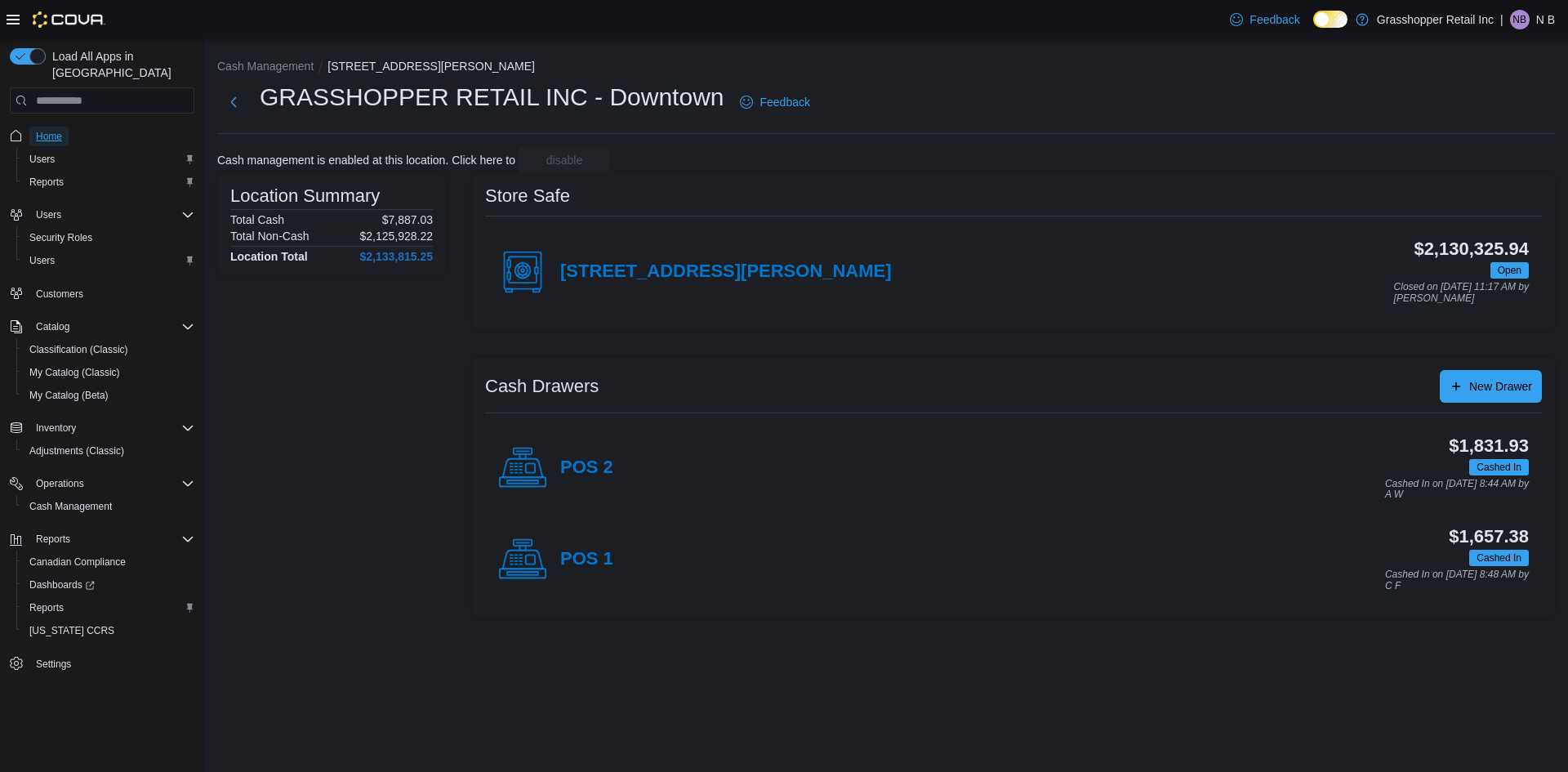
click at [50, 130] on span "Home" at bounding box center [48, 136] width 26 height 13
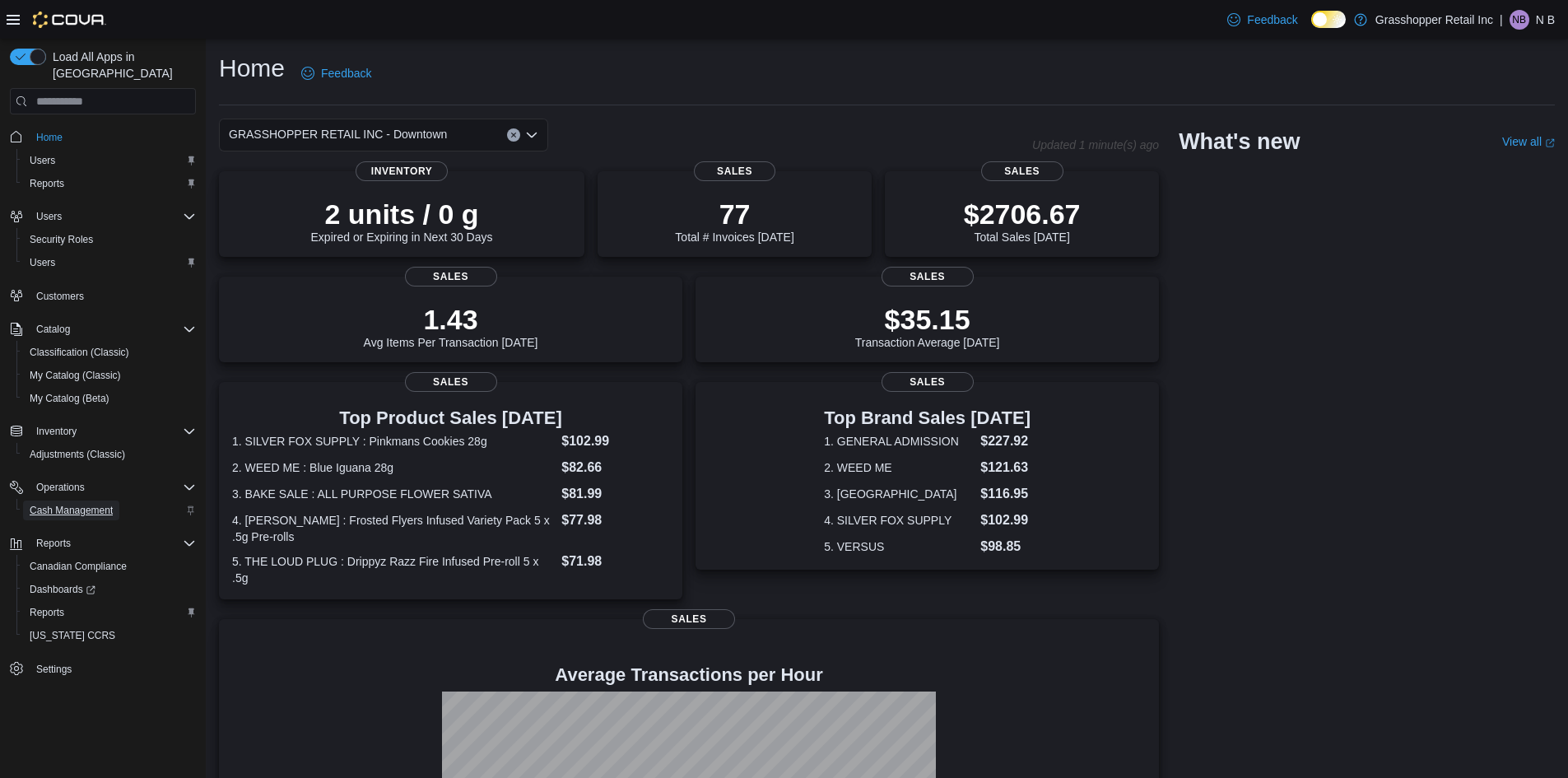
click at [95, 504] on span "Cash Management" at bounding box center [71, 510] width 83 height 13
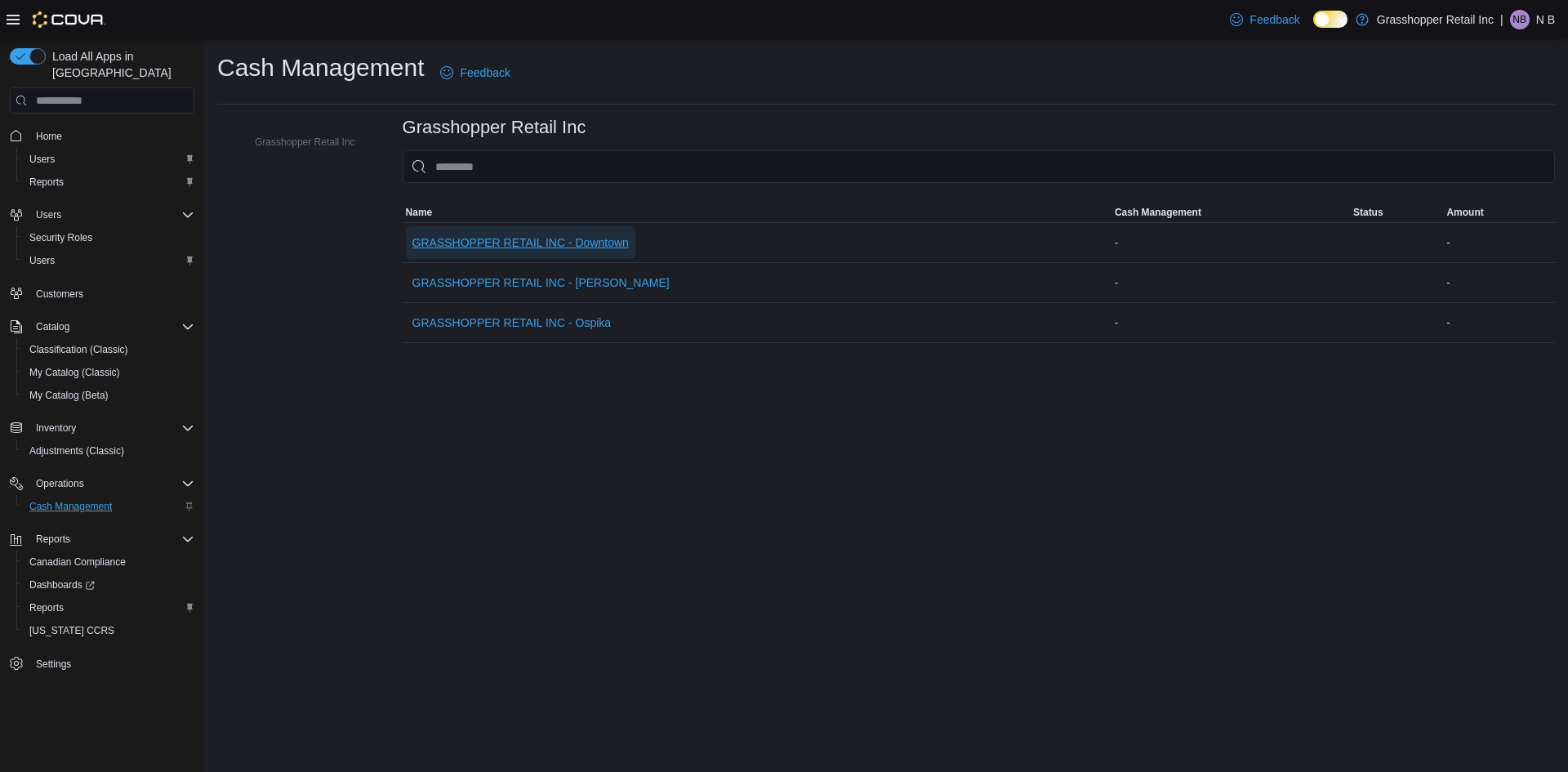
click at [570, 251] on span "GRASSHOPPER RETAIL INC - Downtown" at bounding box center [521, 243] width 216 height 33
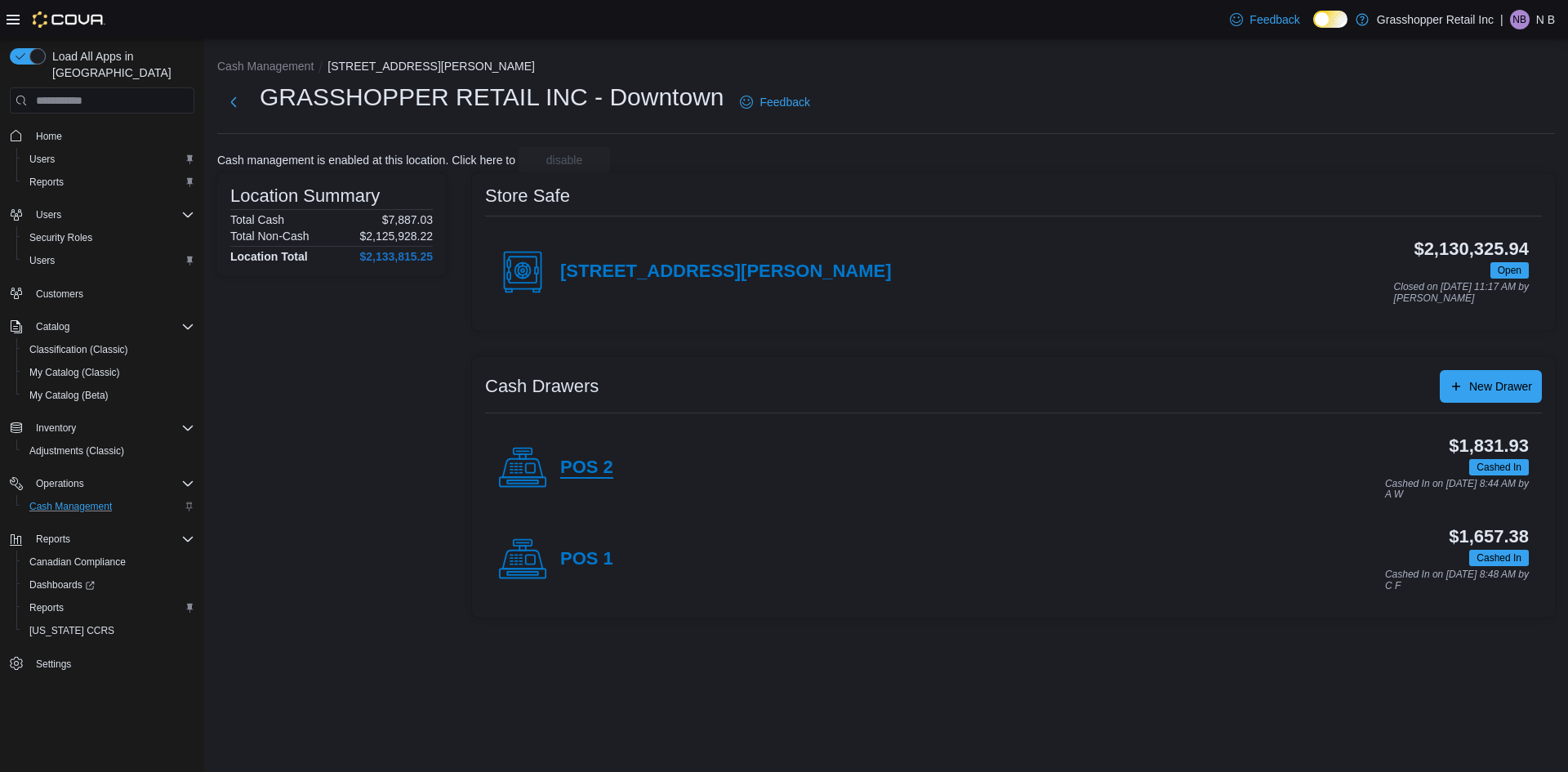
click at [575, 471] on h4 "POS 2" at bounding box center [587, 468] width 53 height 21
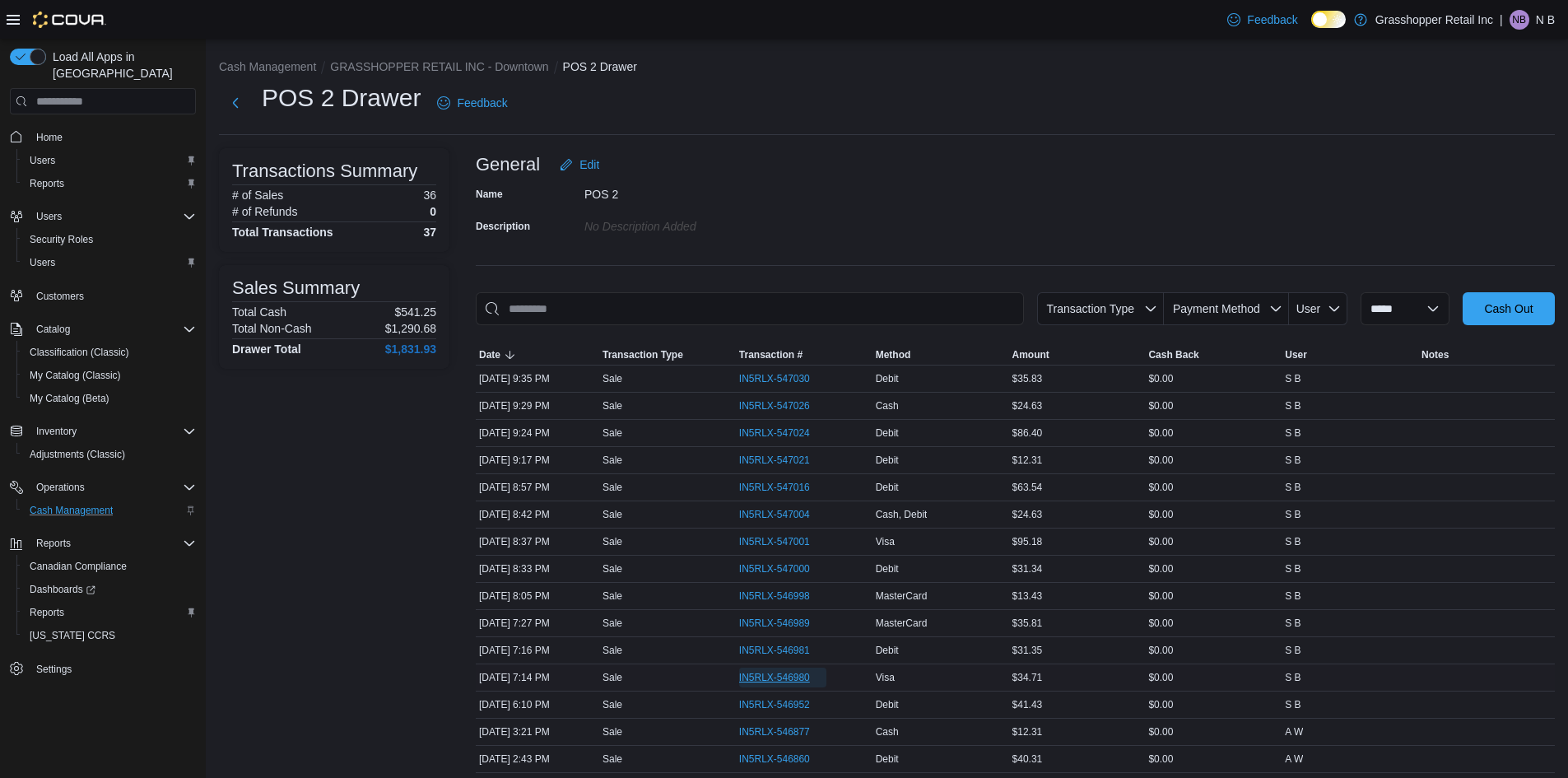
click at [813, 687] on span "IN5RLX-546980" at bounding box center [782, 677] width 87 height 19
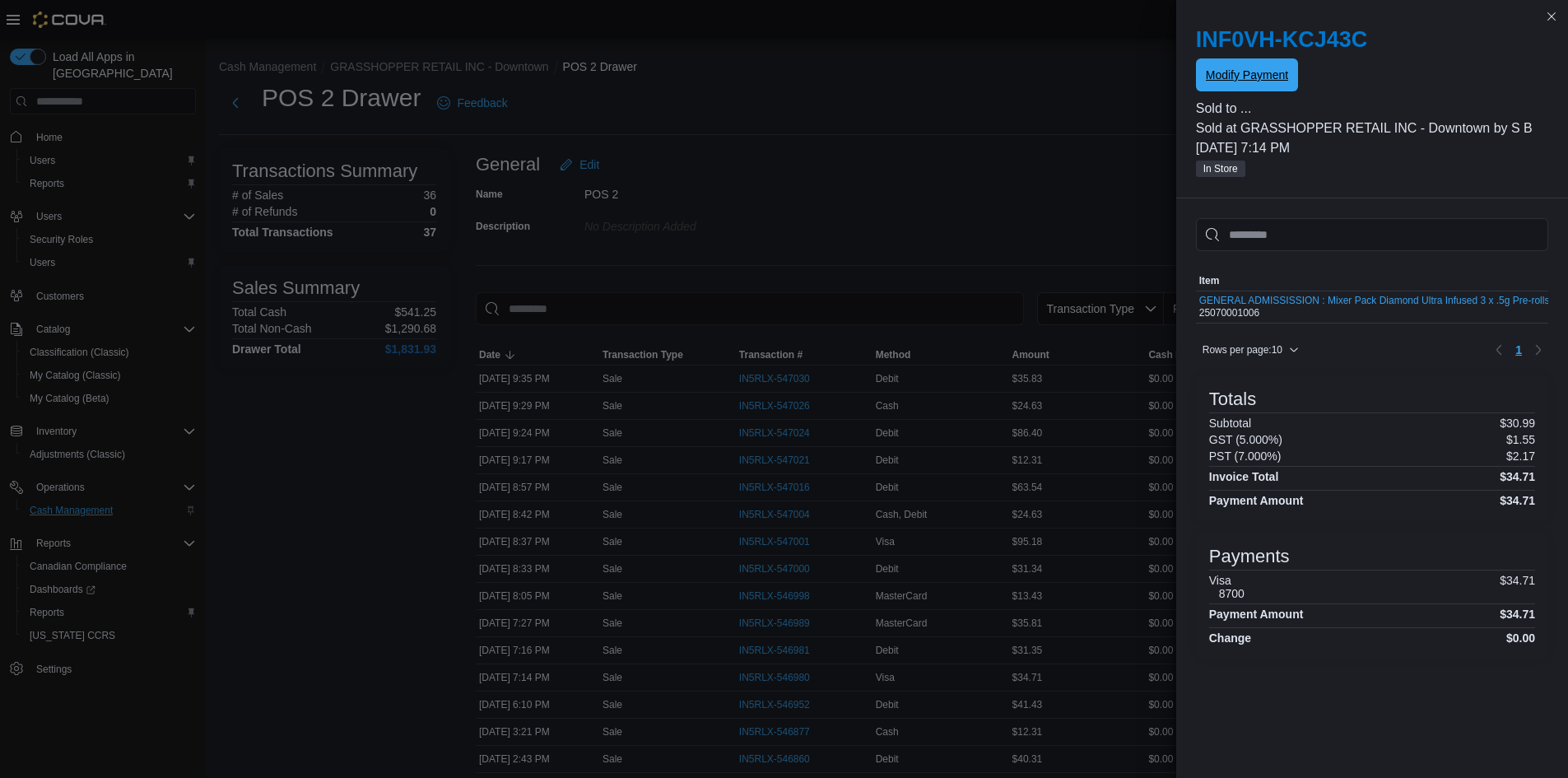
click at [1234, 83] on span "Modify Payment" at bounding box center [1246, 75] width 82 height 33
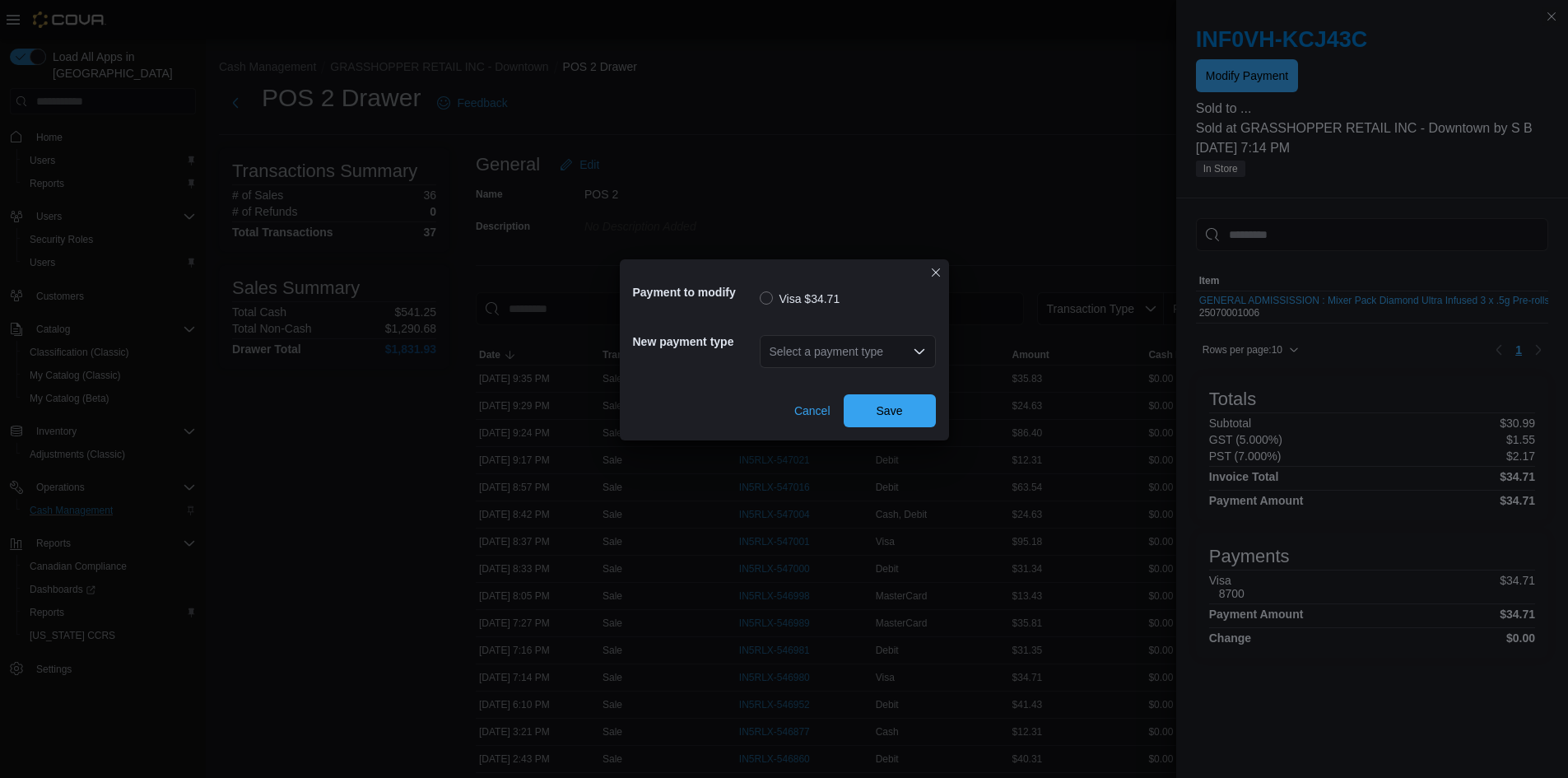
click at [875, 350] on div "Select a payment type" at bounding box center [847, 352] width 176 height 33
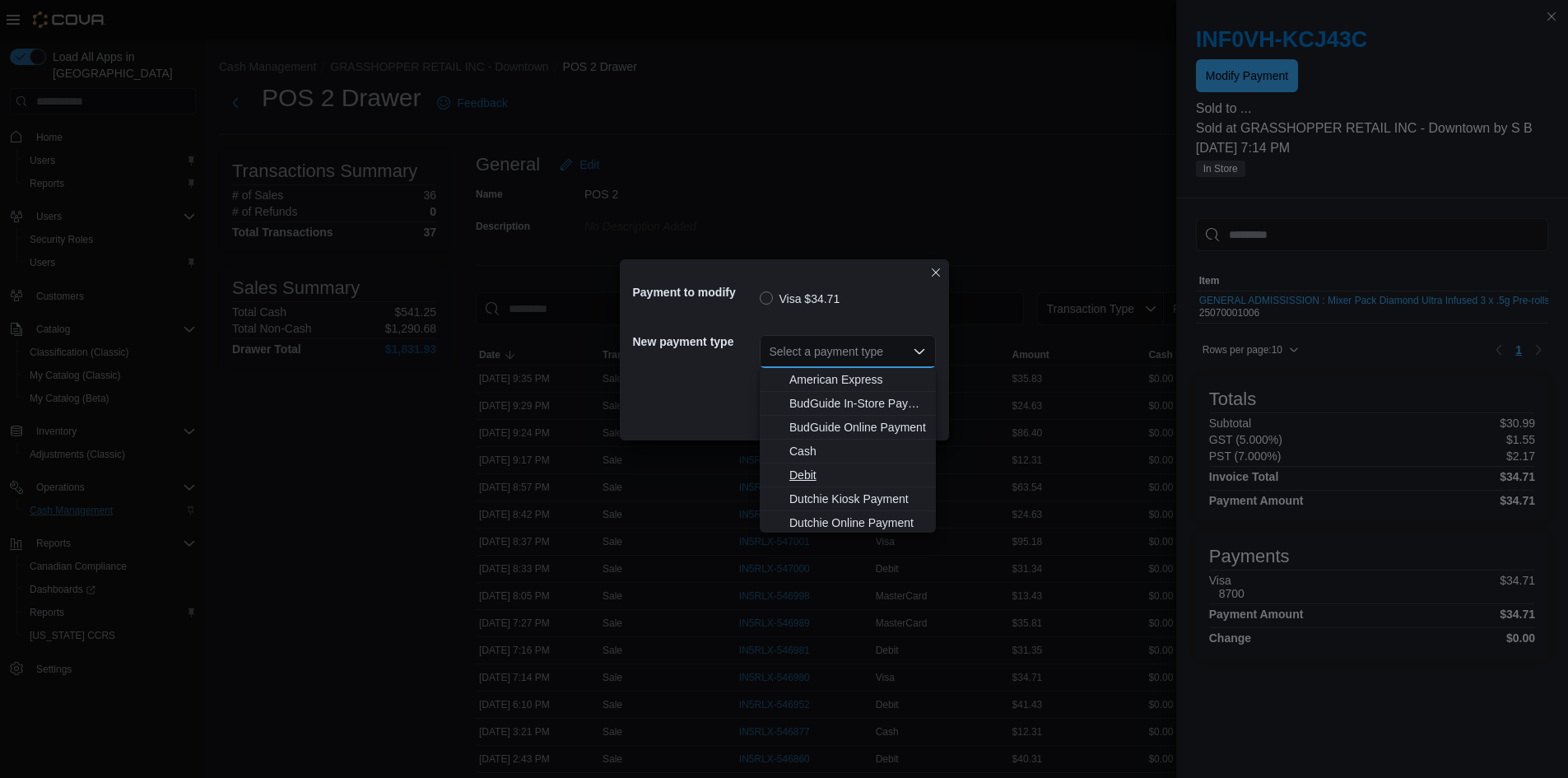
click at [829, 472] on span "Debit" at bounding box center [858, 475] width 136 height 17
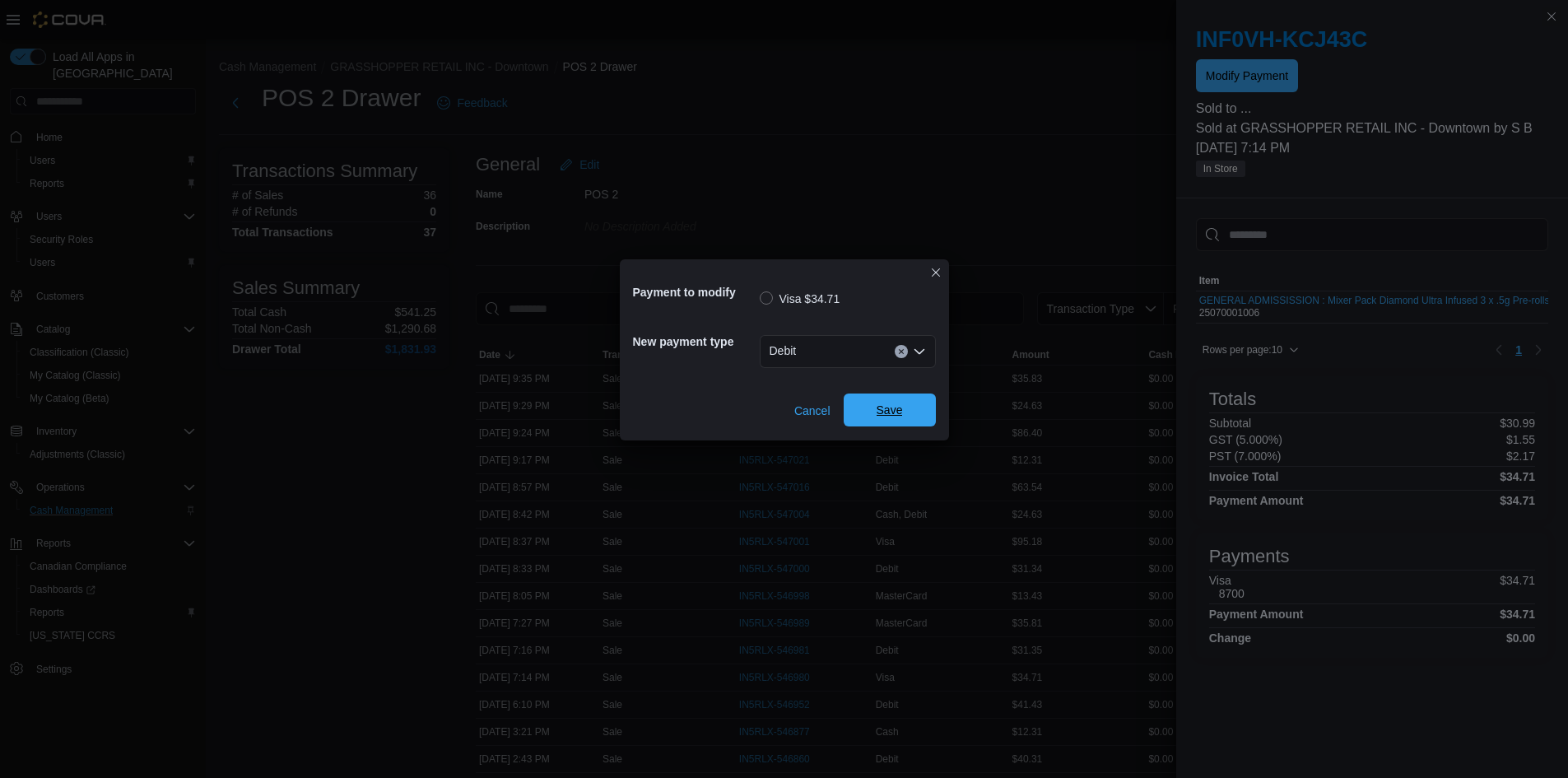
click at [900, 398] on span "Save" at bounding box center [889, 410] width 73 height 33
